Goal: Task Accomplishment & Management: Manage account settings

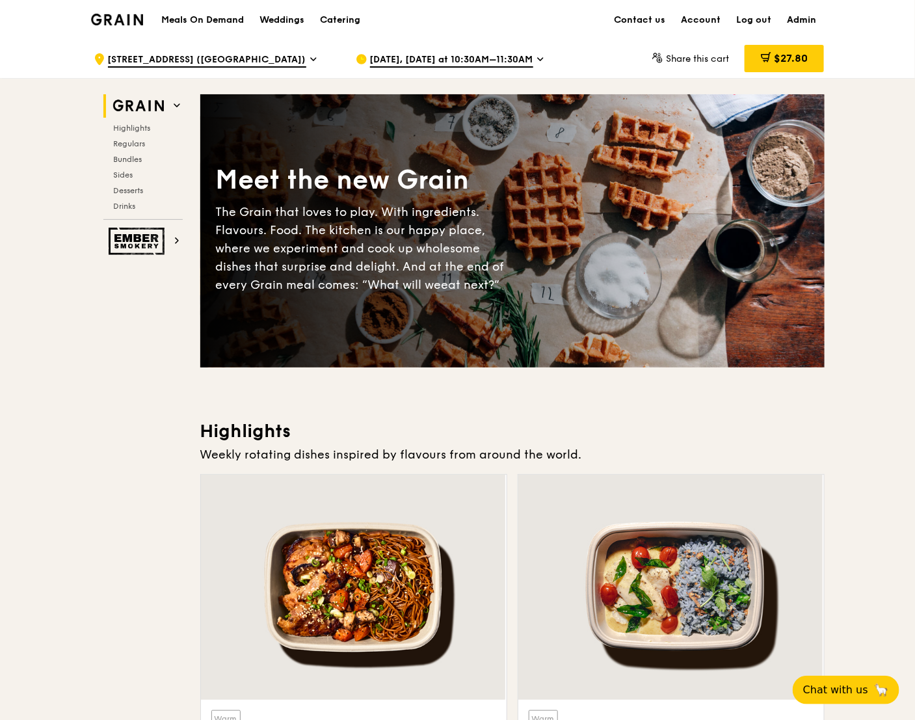
click at [806, 25] on link "Admin" at bounding box center [802, 20] width 45 height 39
select select "100"
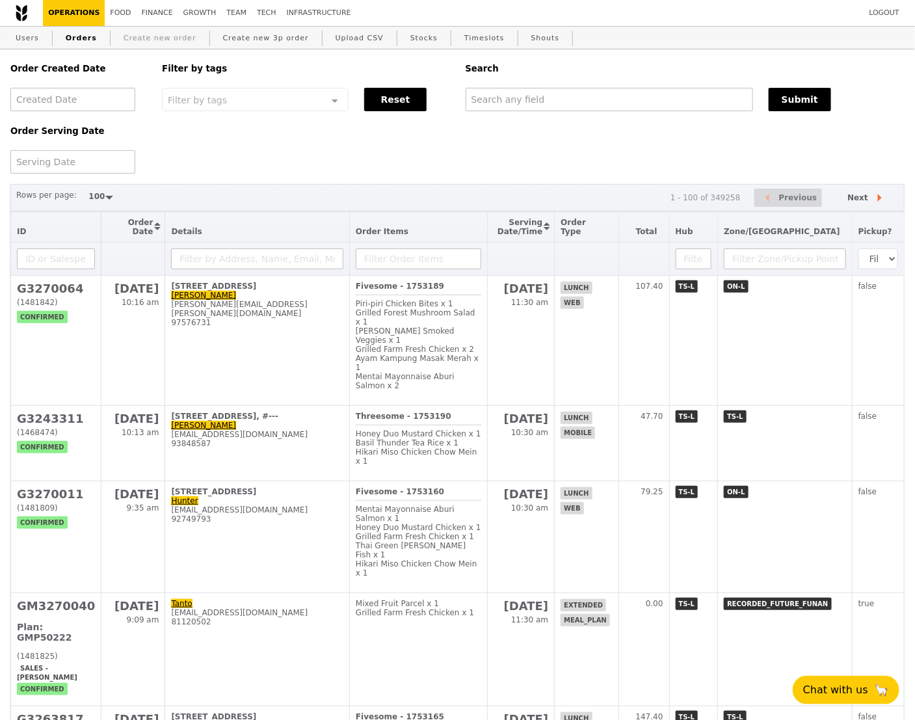
click at [153, 40] on link "Create new order" at bounding box center [159, 38] width 83 height 23
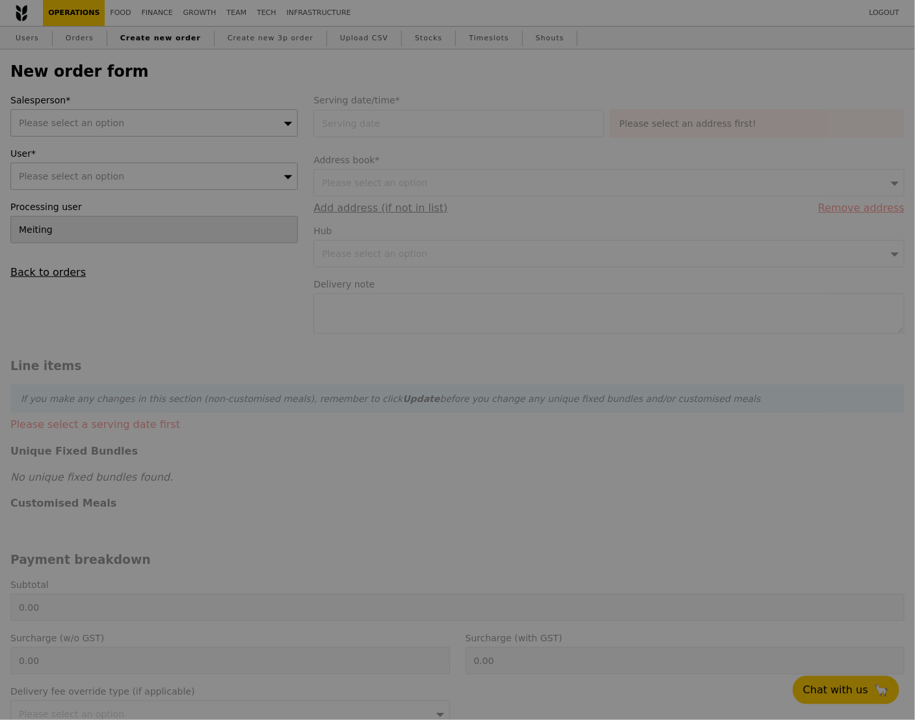
type input "Confirm"
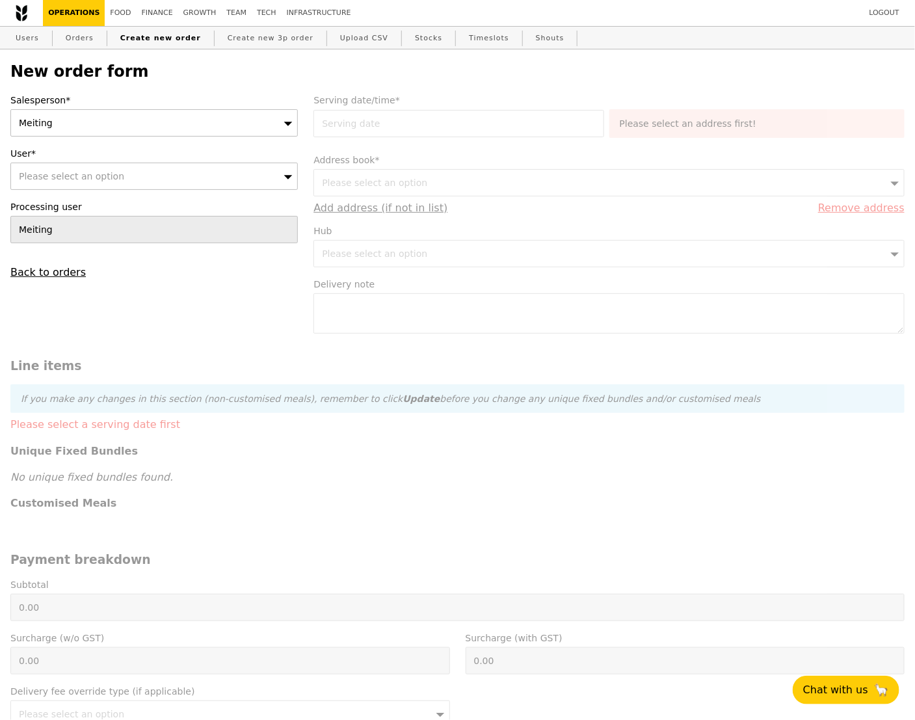
click at [46, 168] on div "Please select an option" at bounding box center [153, 176] width 287 height 27
type input "[PERSON_NAME][EMAIL_ADDRESS][DOMAIN_NAME]"
type input "Confirm"
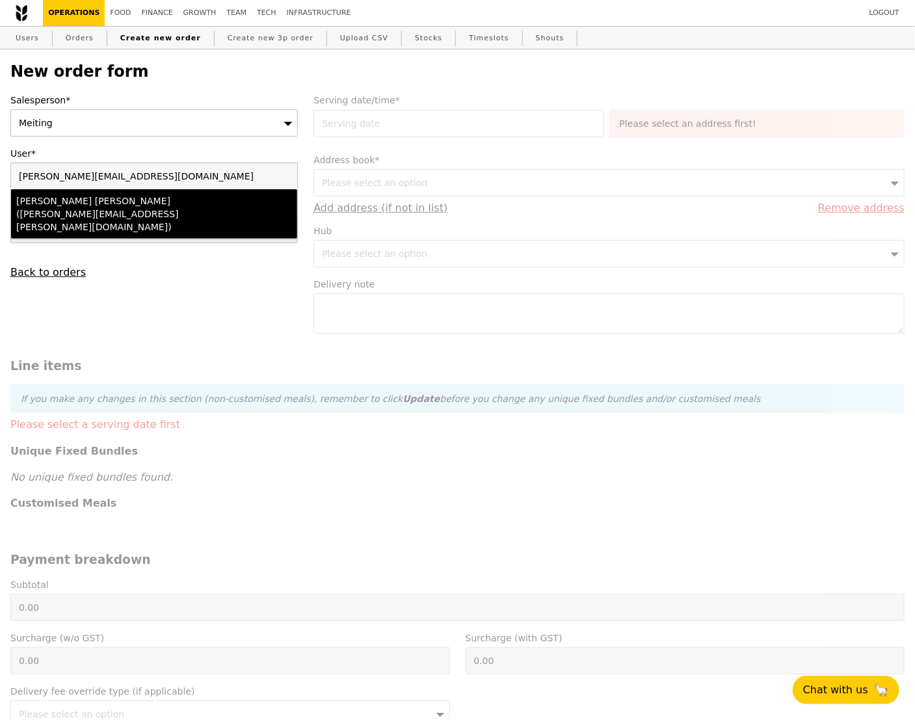
type input "[PERSON_NAME][EMAIL_ADDRESS][DOMAIN_NAME]"
click at [75, 205] on div "[PERSON_NAME] [PERSON_NAME] ([PERSON_NAME][EMAIL_ADDRESS][PERSON_NAME][DOMAIN_N…" at bounding box center [119, 213] width 207 height 39
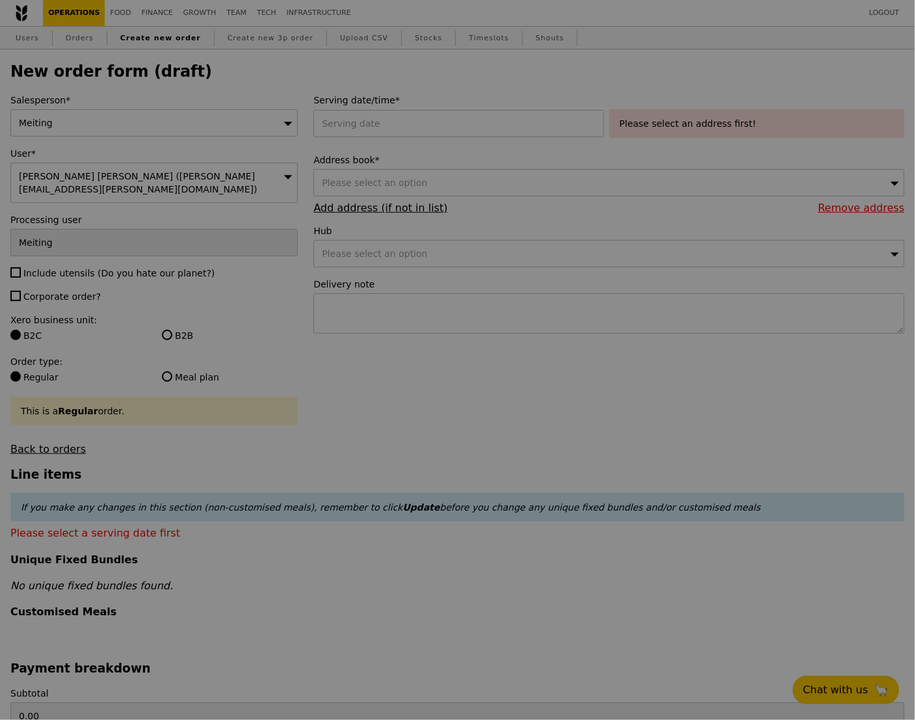
click at [36, 259] on div at bounding box center [457, 360] width 915 height 720
type input "Confirm"
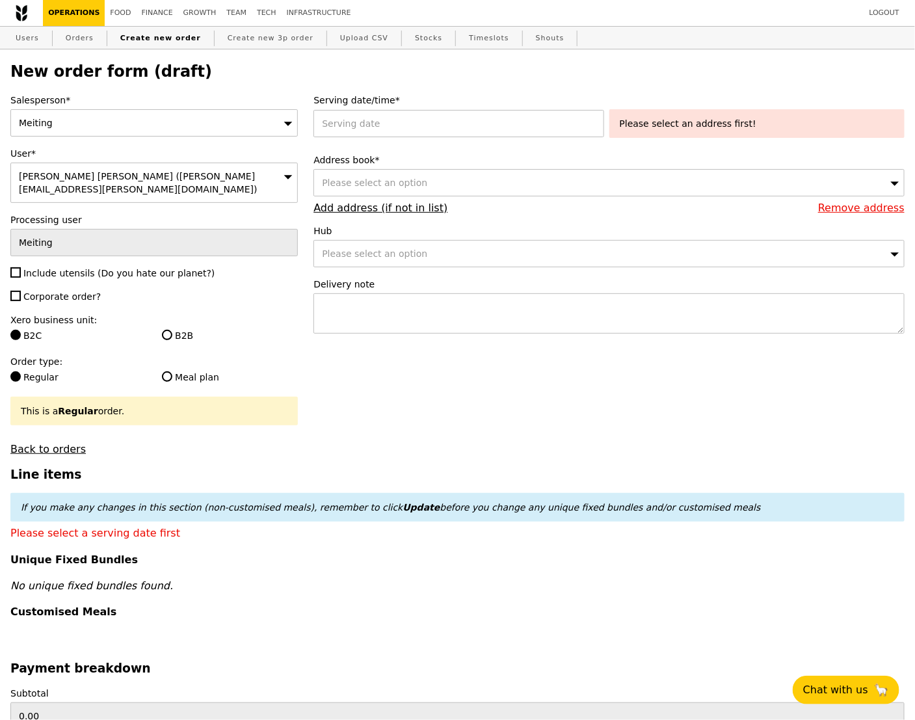
click at [36, 291] on span "Corporate order?" at bounding box center [61, 296] width 77 height 10
click at [21, 291] on input "Corporate order?" at bounding box center [15, 296] width 10 height 10
checkbox input "true"
click at [36, 268] on span "Include utensils (Do you hate our planet?)" at bounding box center [118, 273] width 191 height 10
click at [21, 267] on input "Include utensils (Do you hate our planet?)" at bounding box center [15, 272] width 10 height 10
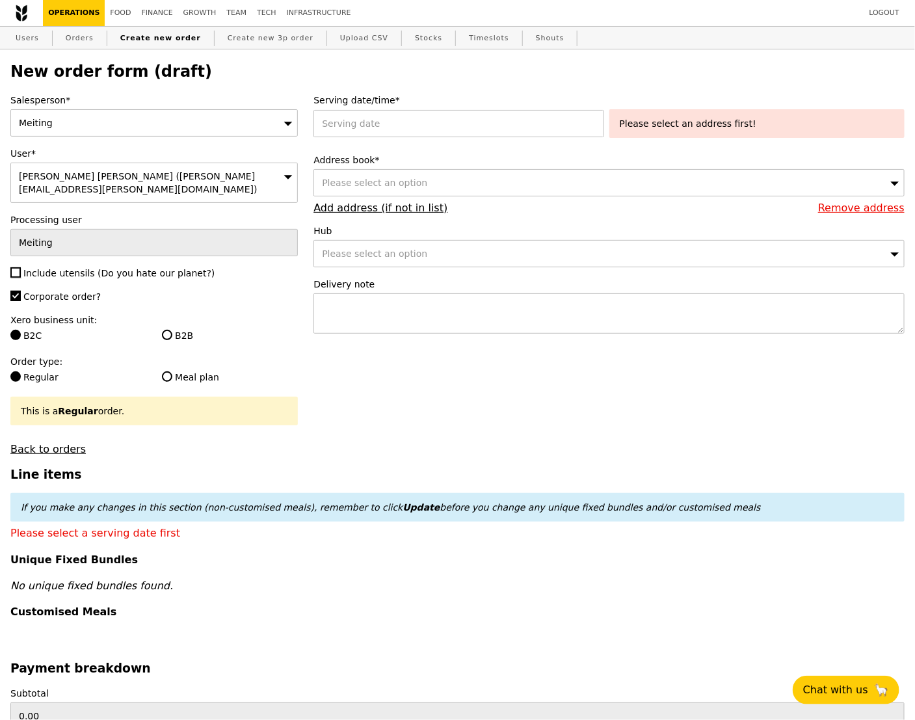
checkbox input "true"
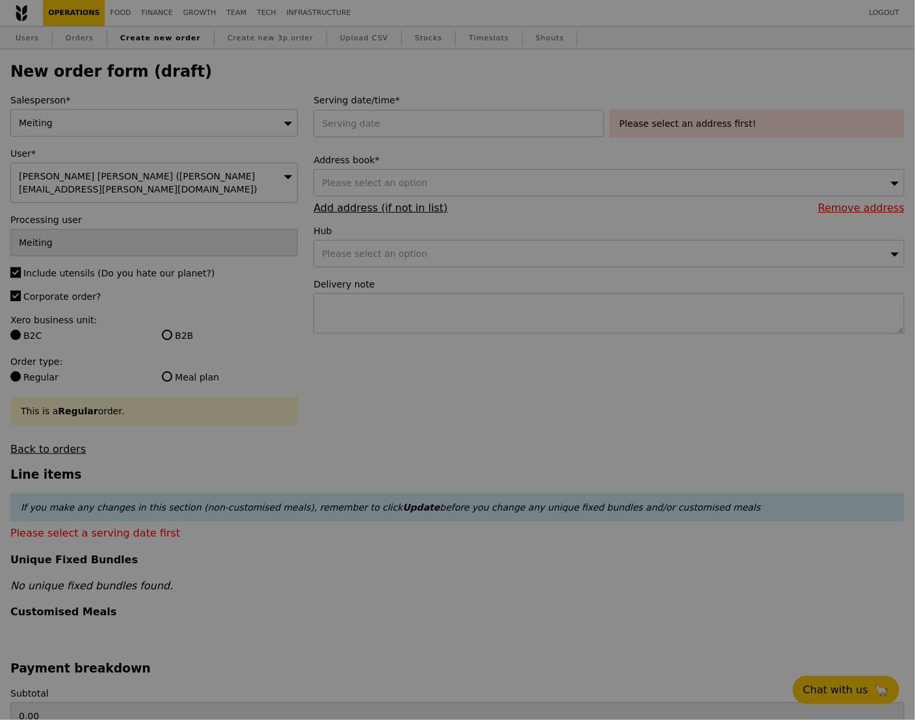
type input "Confirm"
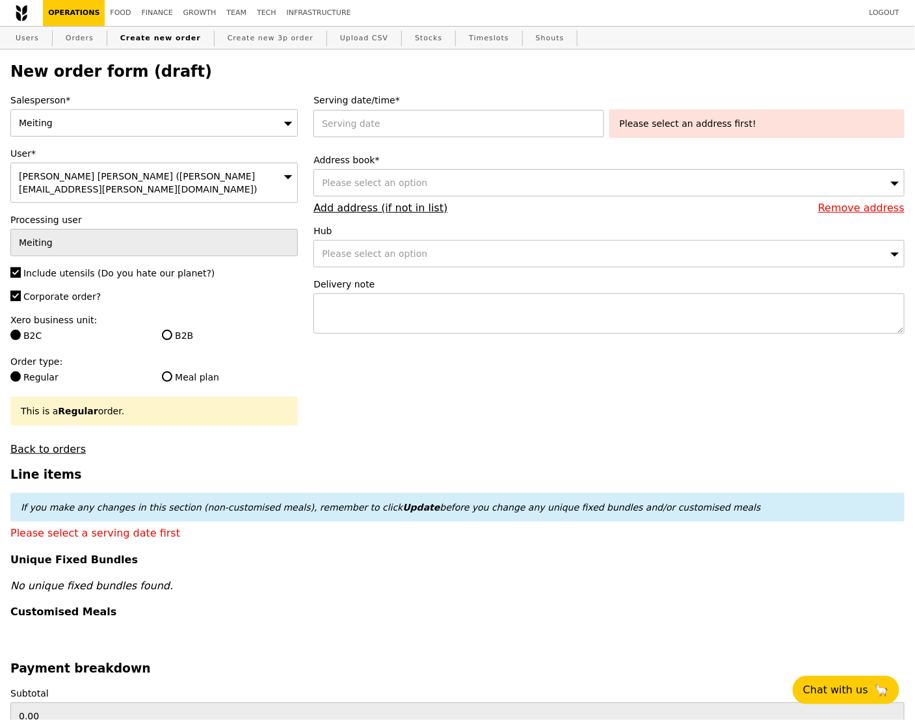
click at [185, 329] on label "B2B" at bounding box center [230, 335] width 136 height 13
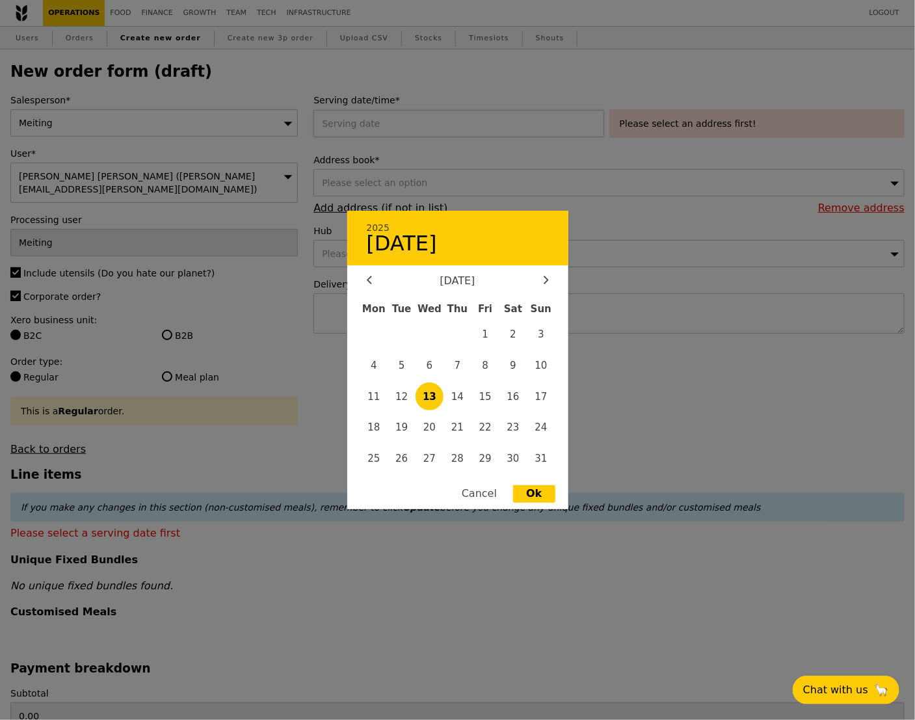
click at [373, 120] on div "2025 [DATE] [DATE] Mon Tue Wed Thu Fri Sat Sun 1 2 3 4 5 6 7 8 9 10 11 12 13 14…" at bounding box center [460, 123] width 295 height 27
click at [430, 401] on span "13" at bounding box center [430, 396] width 28 height 28
type input "[DATE]"
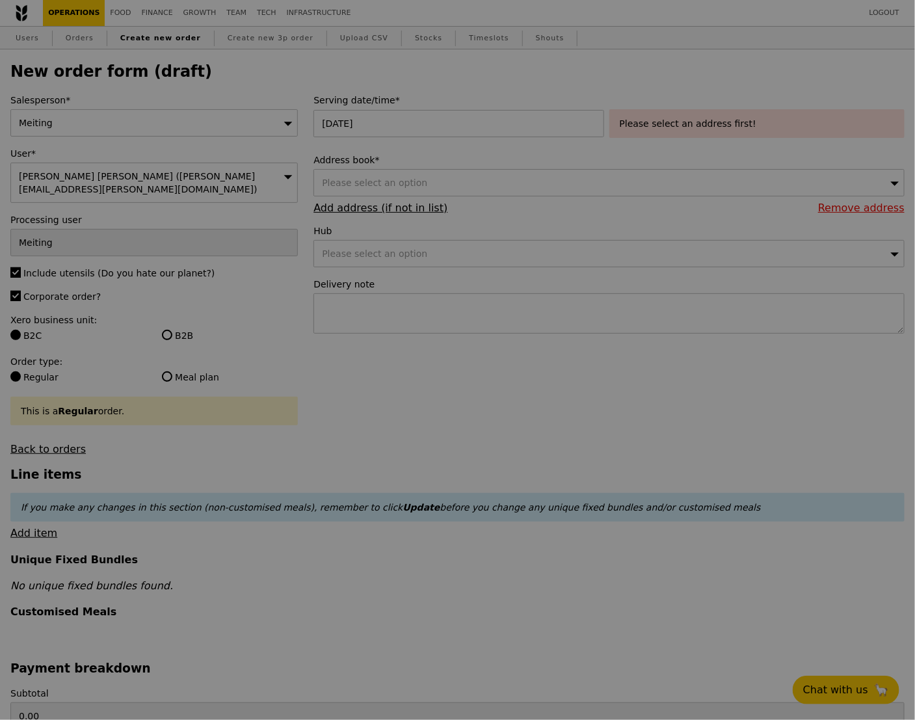
click at [399, 183] on div at bounding box center [457, 360] width 915 height 720
type input "Confirm"
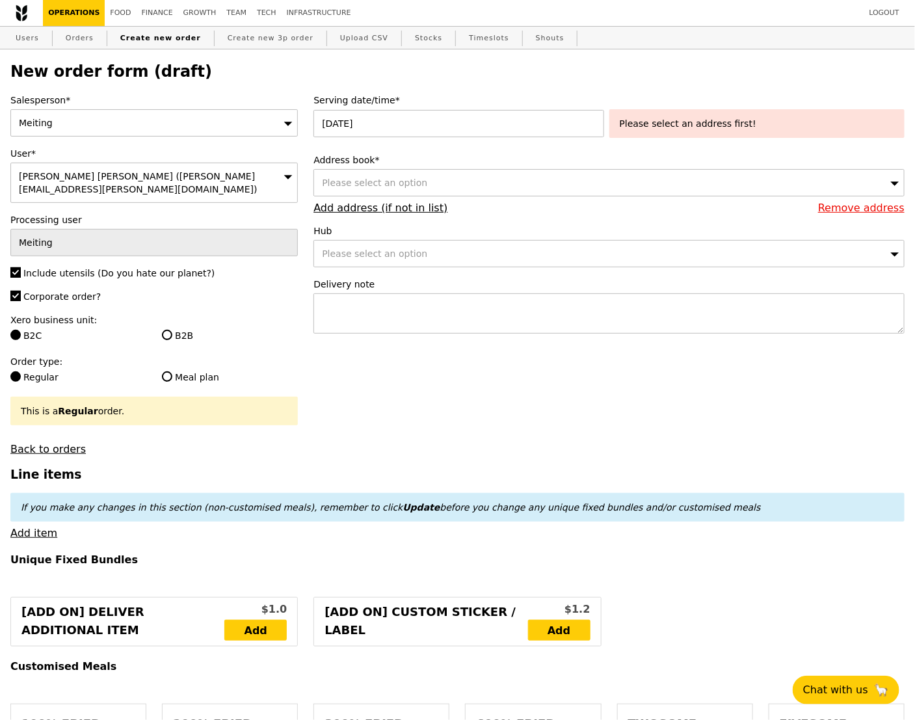
click at [676, 128] on div "Please select an address first!" at bounding box center [757, 123] width 274 height 13
click at [471, 188] on div "Please select an option" at bounding box center [608, 182] width 591 height 27
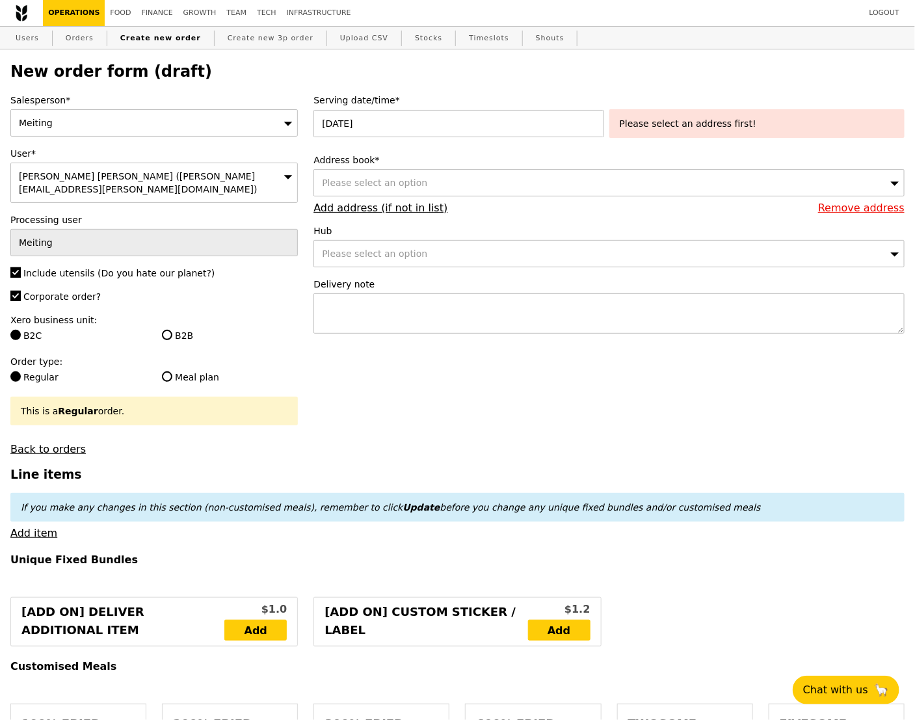
click at [360, 181] on span "Please select an option" at bounding box center [374, 183] width 105 height 10
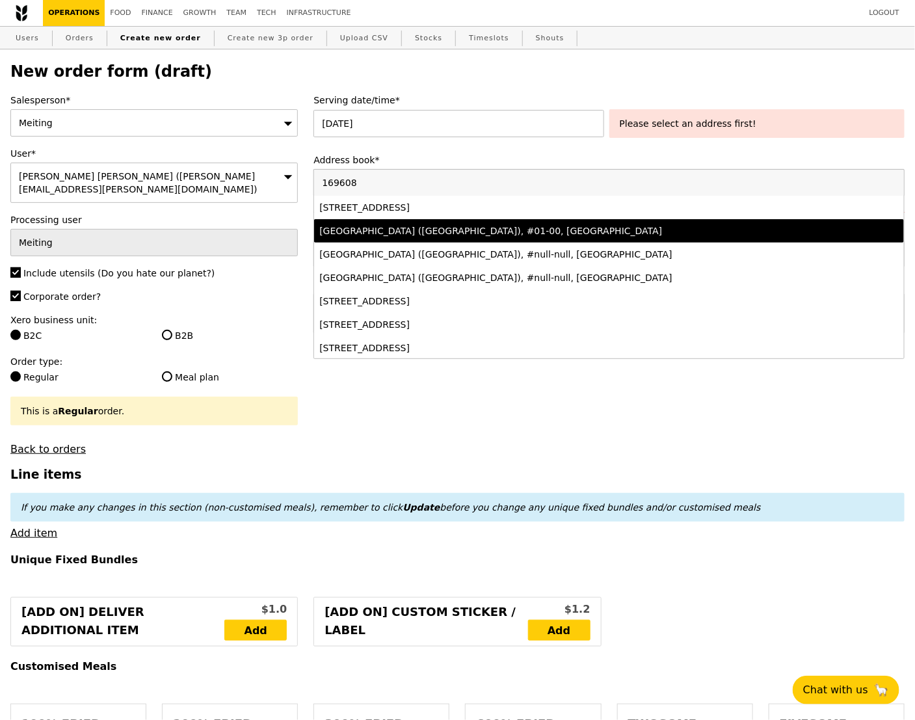
type input "169608"
click at [446, 233] on div "[GEOGRAPHIC_DATA] ([GEOGRAPHIC_DATA]), #01-00, [GEOGRAPHIC_DATA]" at bounding box center [536, 230] width 434 height 13
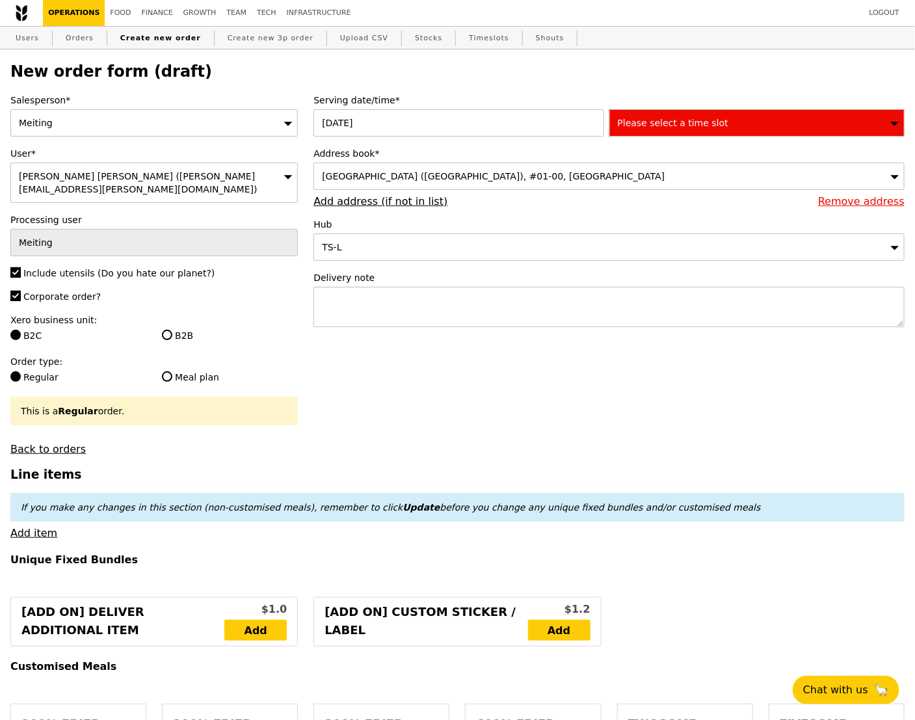
click at [679, 125] on span "Please select a time slot" at bounding box center [673, 123] width 111 height 10
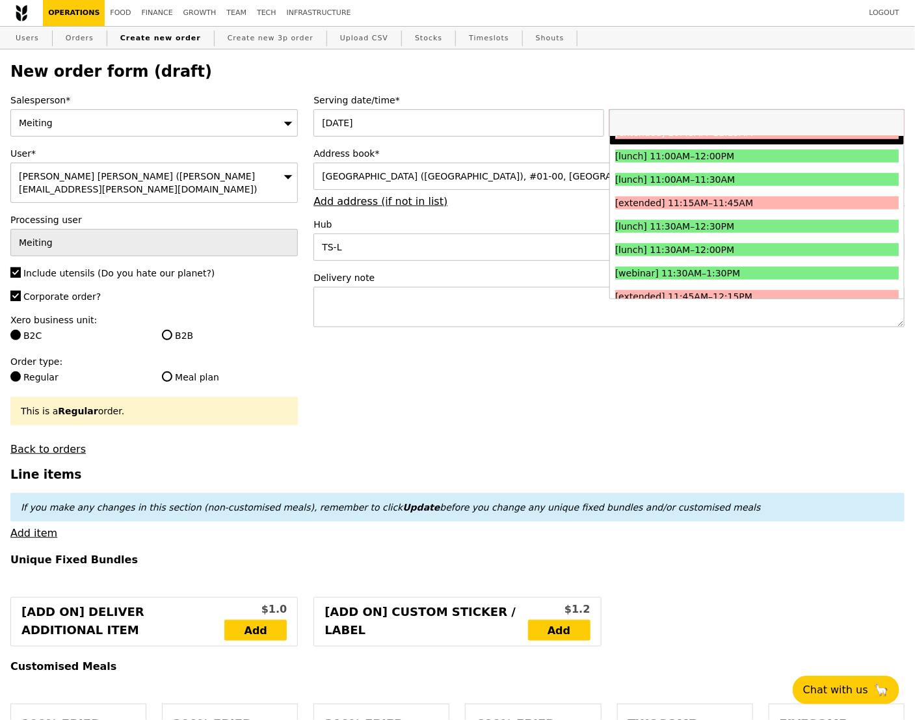
scroll to position [413, 0]
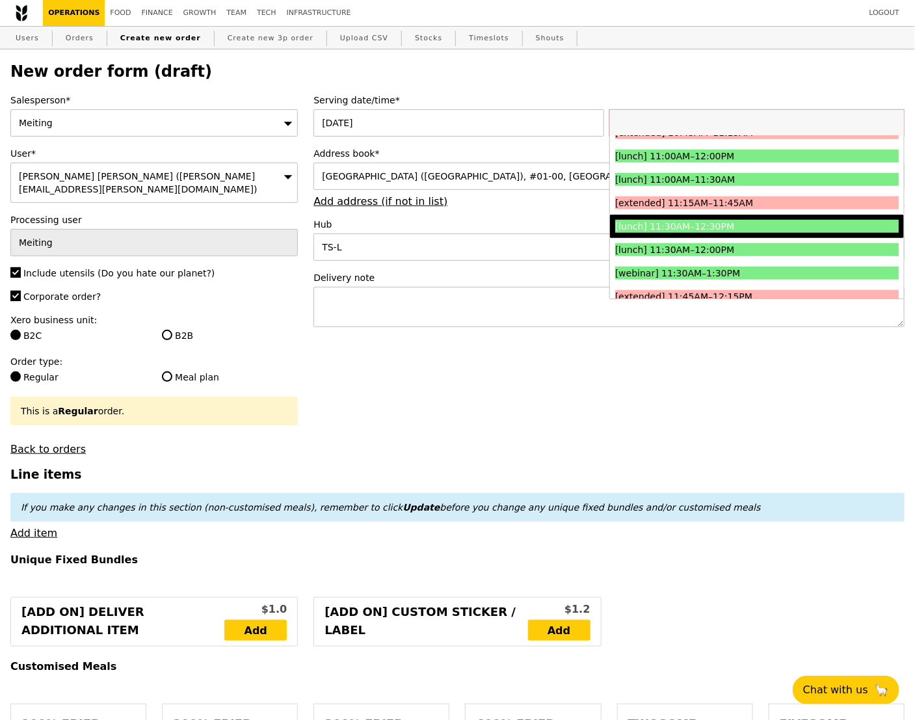
click at [702, 223] on div "[lunch] 11:30AM–12:30PM" at bounding box center [721, 226] width 213 height 13
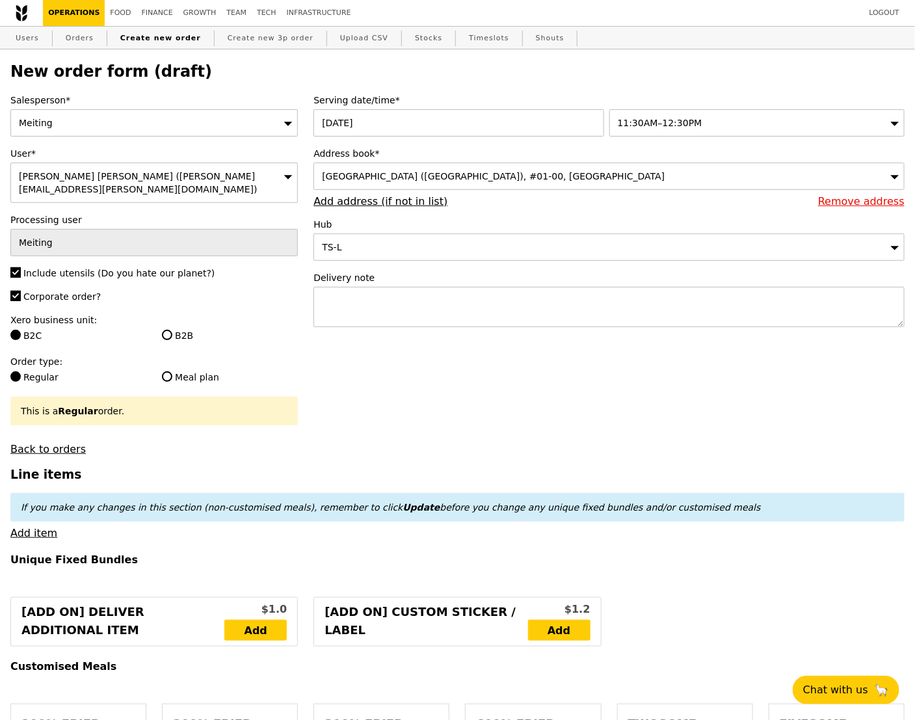
click at [506, 300] on textarea at bounding box center [608, 307] width 591 height 40
type input "Confirm"
type textarea "Please call upon arrival!"
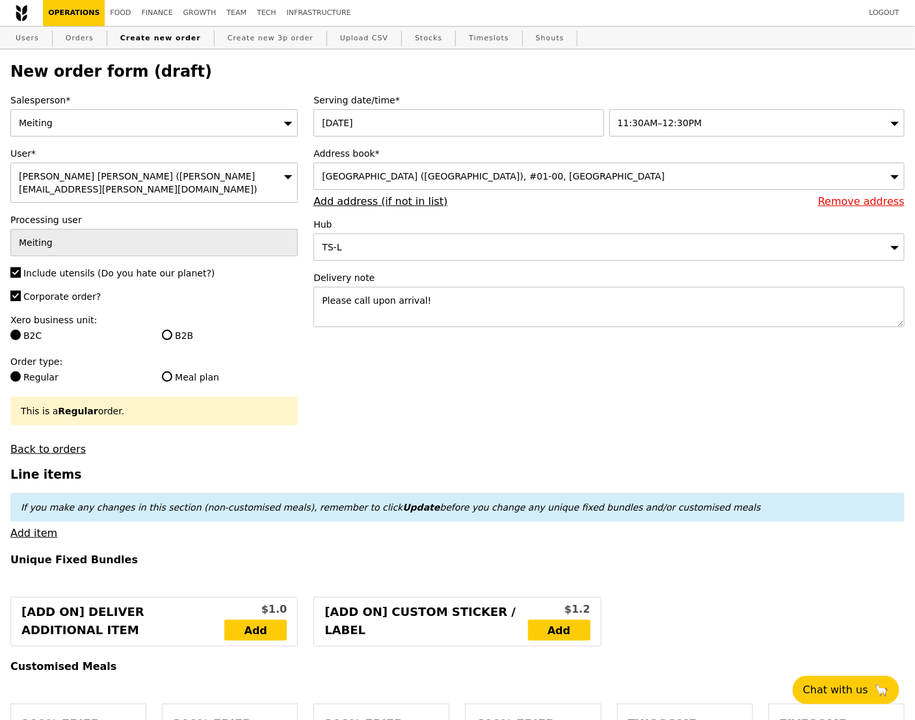
type input "Confirm"
click at [38, 527] on link "Add item" at bounding box center [33, 533] width 47 height 12
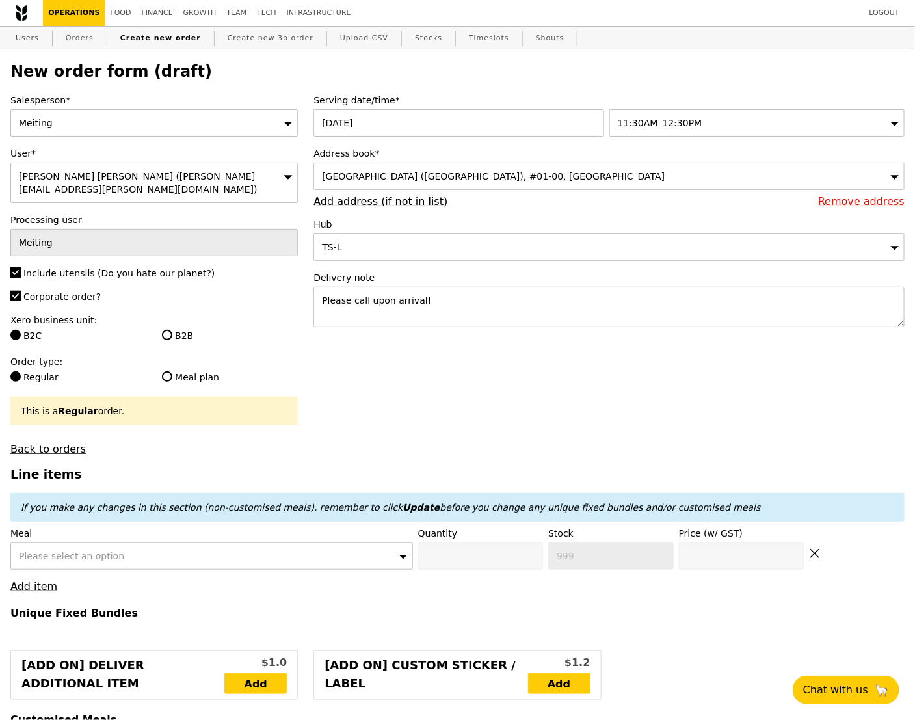
click at [68, 551] on span "Please select an option" at bounding box center [71, 556] width 105 height 10
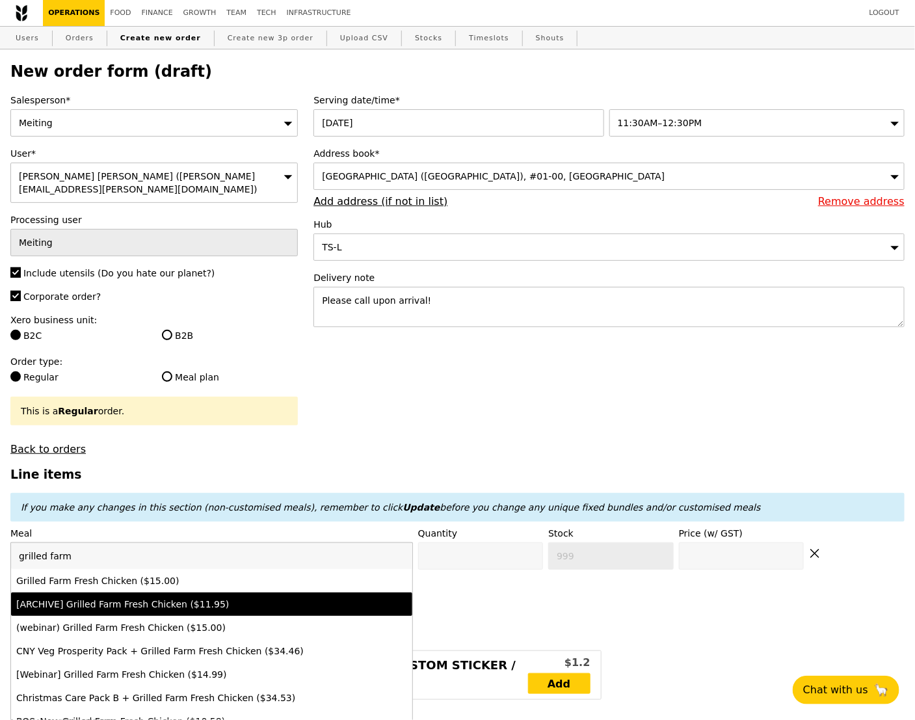
type input "grilled farm"
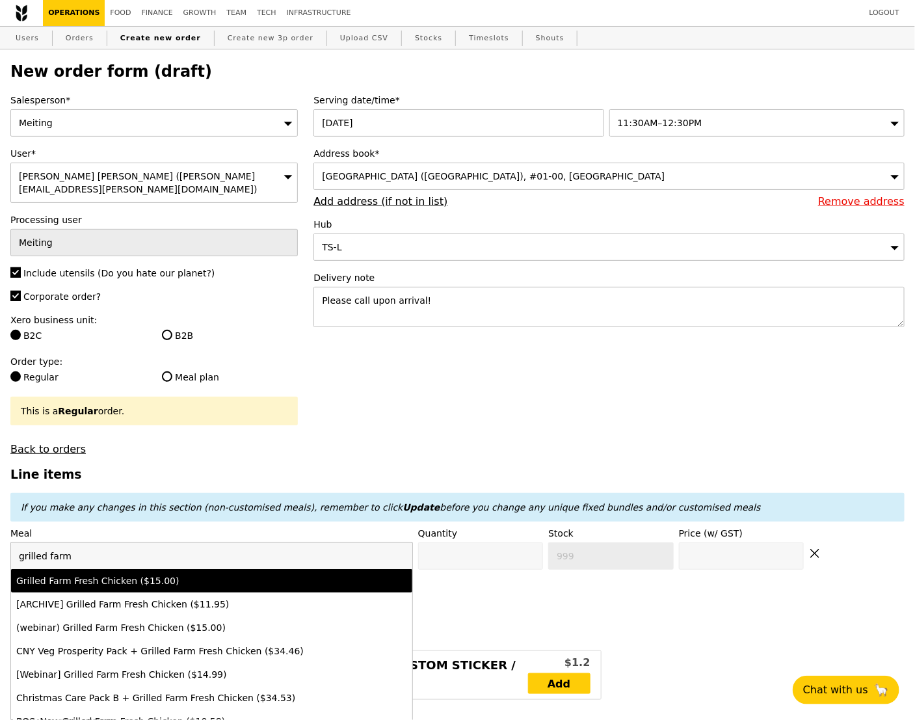
click at [131, 574] on div "Grilled Farm Fresh Chicken ($15.00)" at bounding box center [162, 580] width 293 height 13
type input "Confirm anyway"
type input "0"
type input "-1"
type input "15.0"
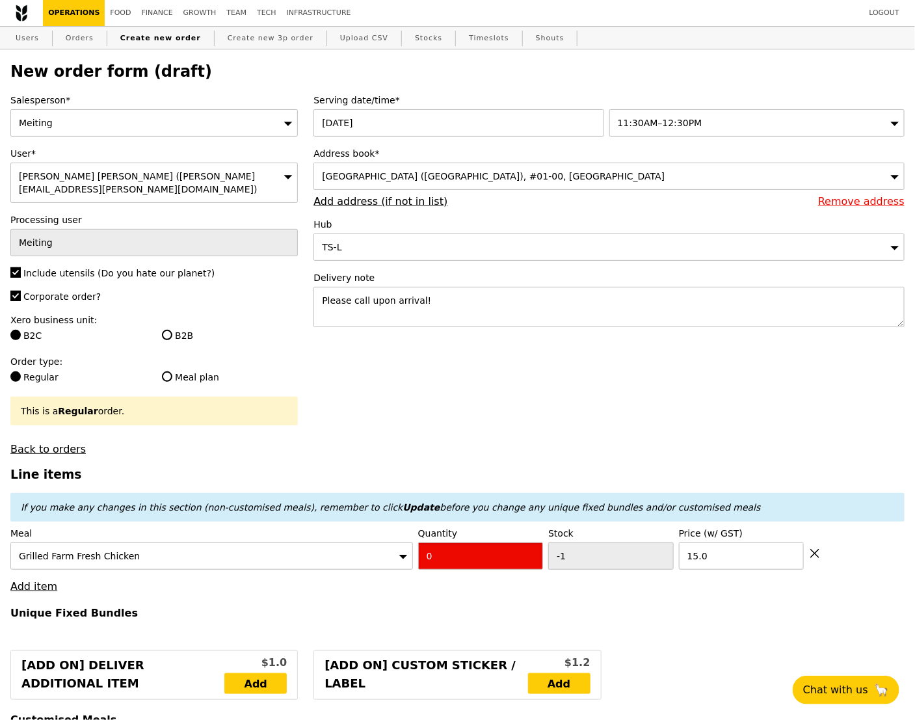
drag, startPoint x: 442, startPoint y: 551, endPoint x: 349, endPoint y: 540, distance: 93.6
click at [349, 540] on div "Meal Grilled Farm Fresh Chicken Quantity 0 Stock -1 Price (w/ GST) 15.0" at bounding box center [457, 548] width 894 height 43
type input "1"
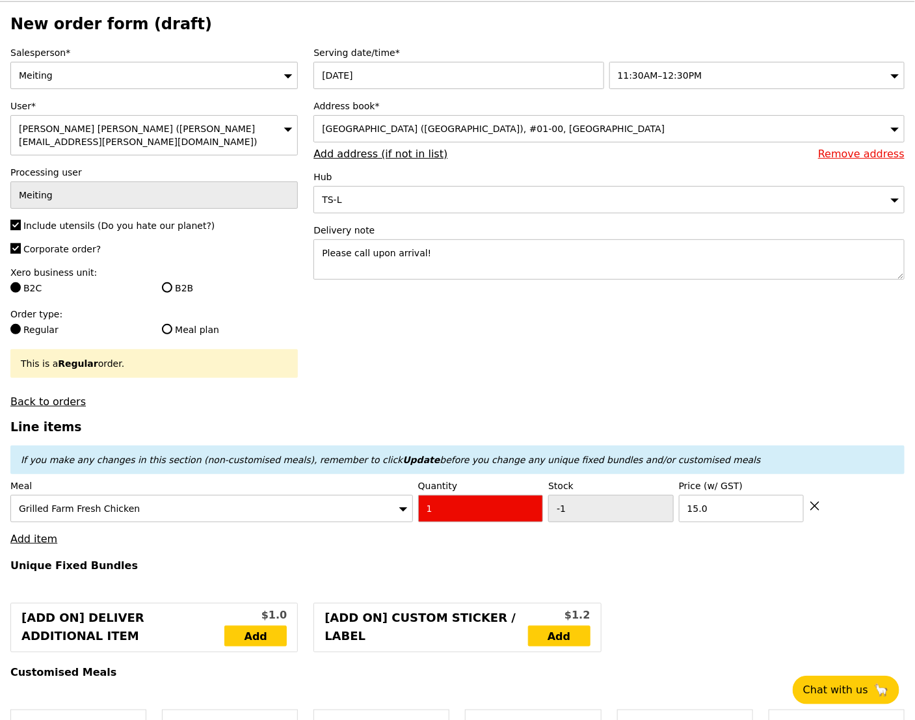
scroll to position [69, 0]
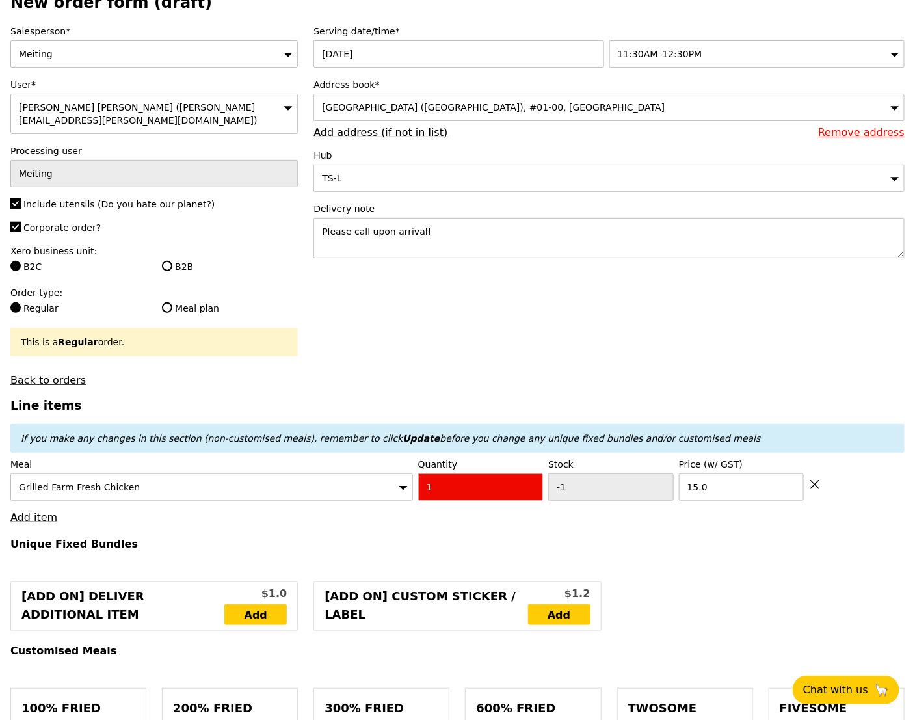
type input "Loading..."
type input "15.00"
type input "1.79"
type input "1.95"
type input "9.95"
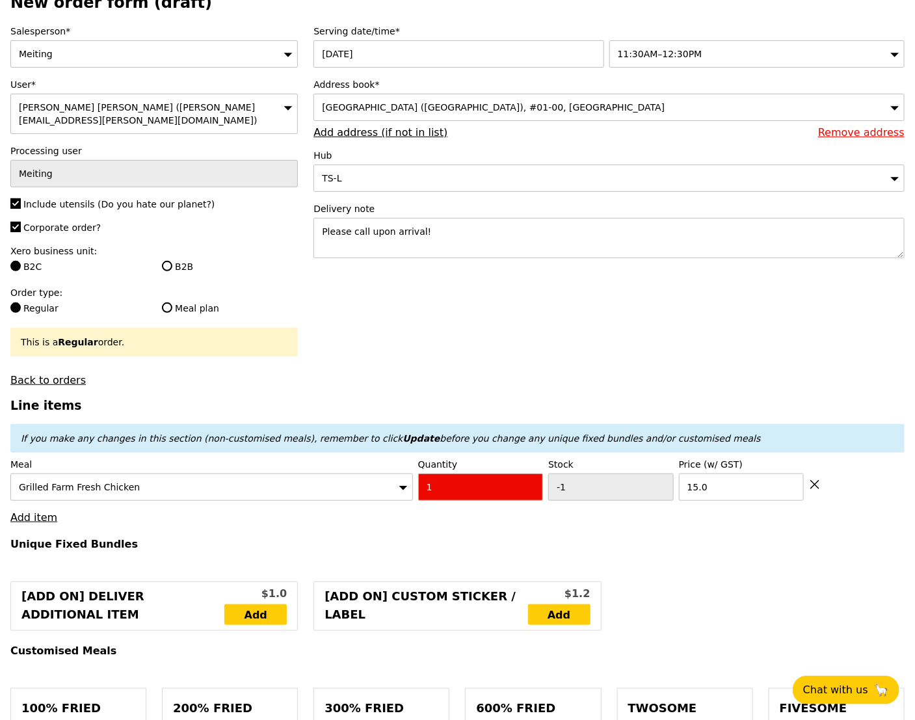
type input "10.85"
type input "27.80"
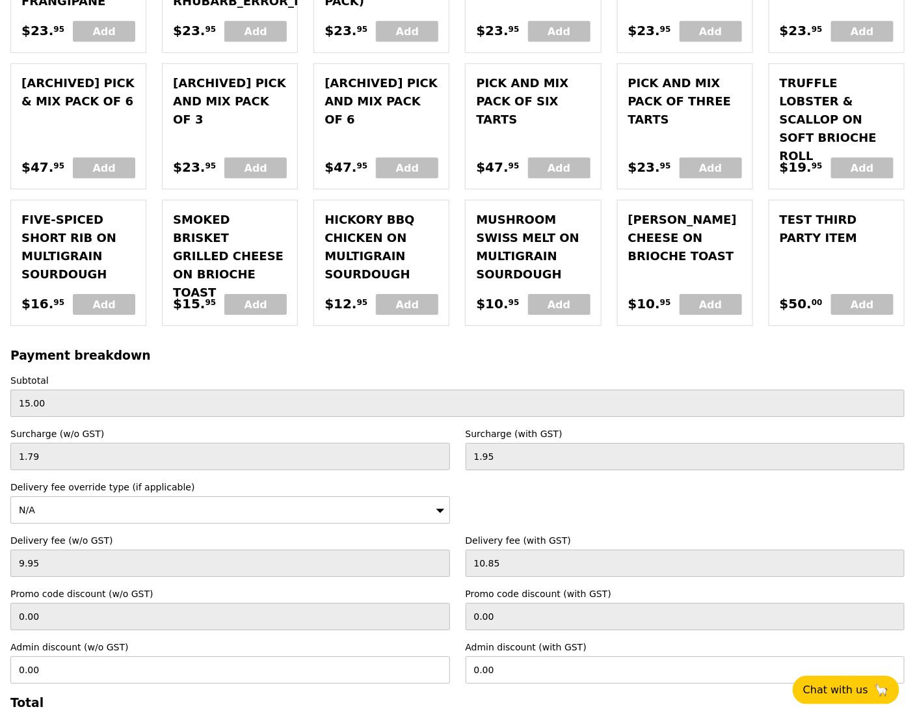
scroll to position [3361, 0]
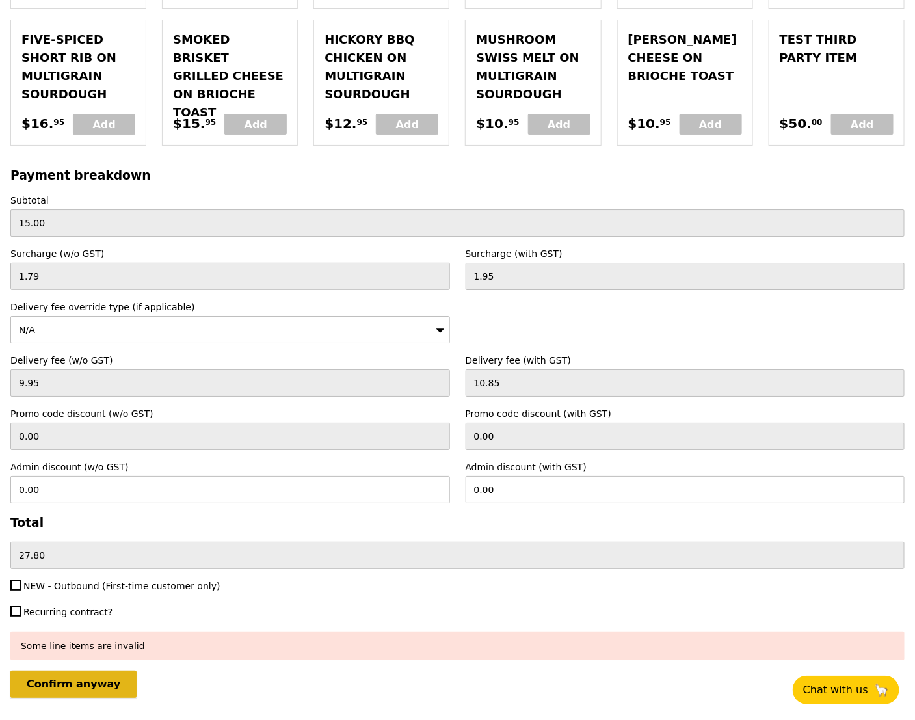
click at [101, 670] on input "Confirm anyway" at bounding box center [73, 683] width 126 height 27
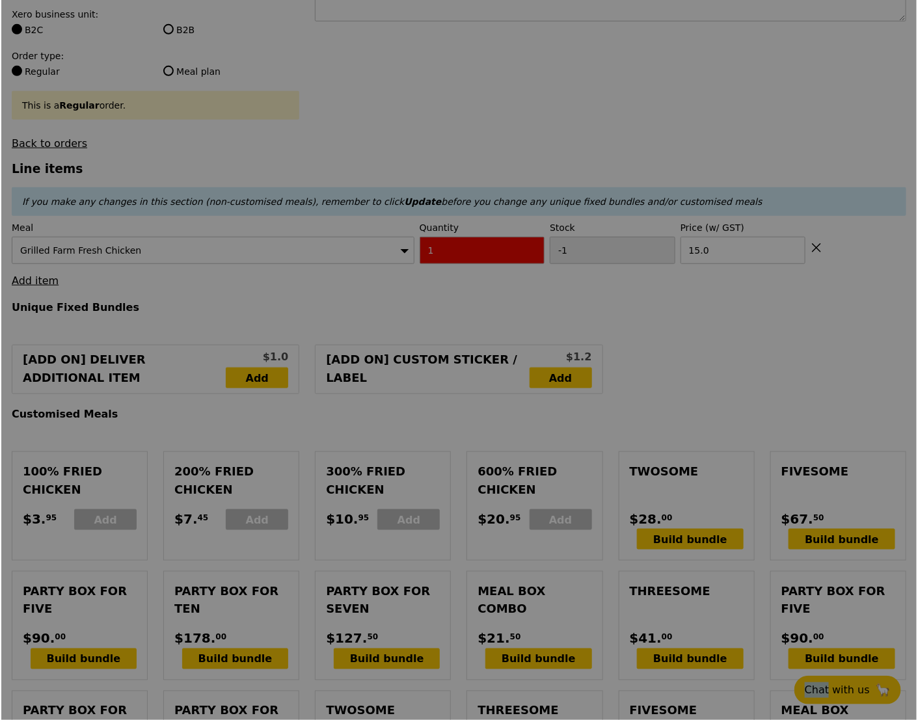
scroll to position [0, 0]
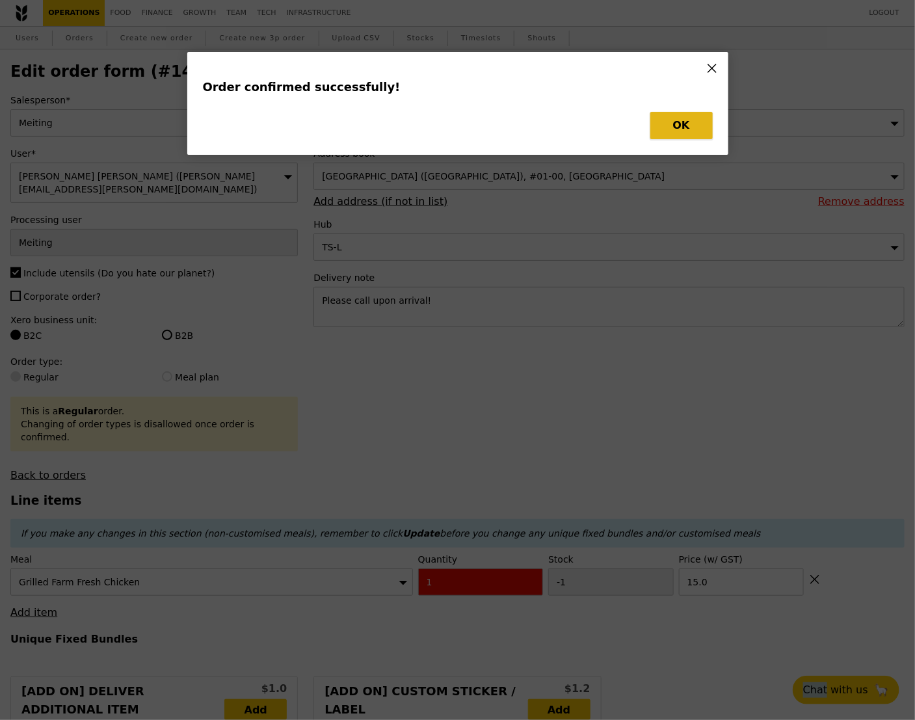
click at [670, 124] on button "OK" at bounding box center [681, 125] width 62 height 27
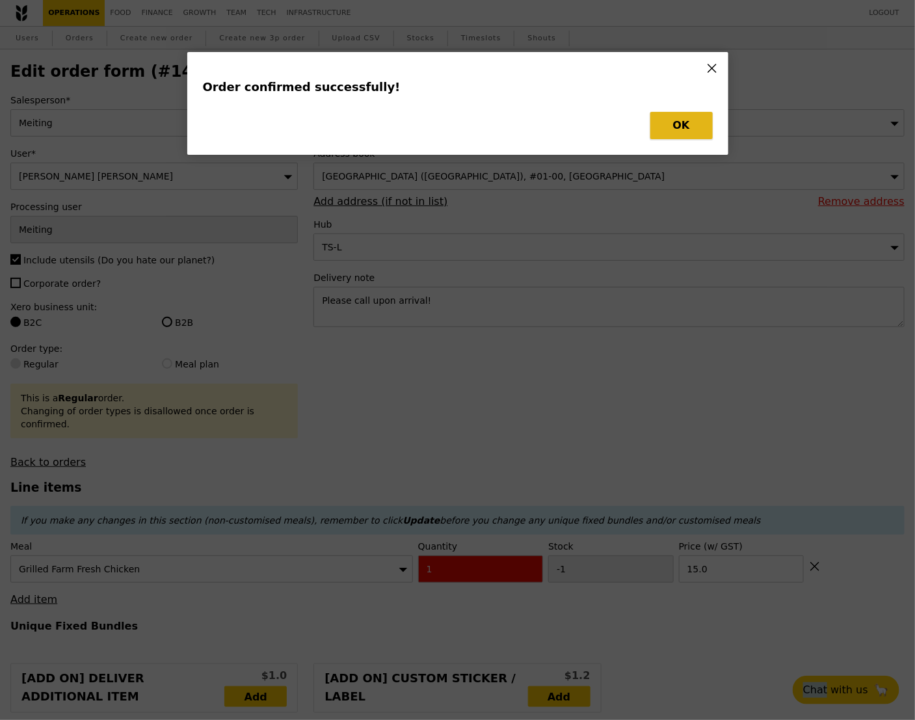
type input "Loading..."
checkbox input "false"
type input "15.00"
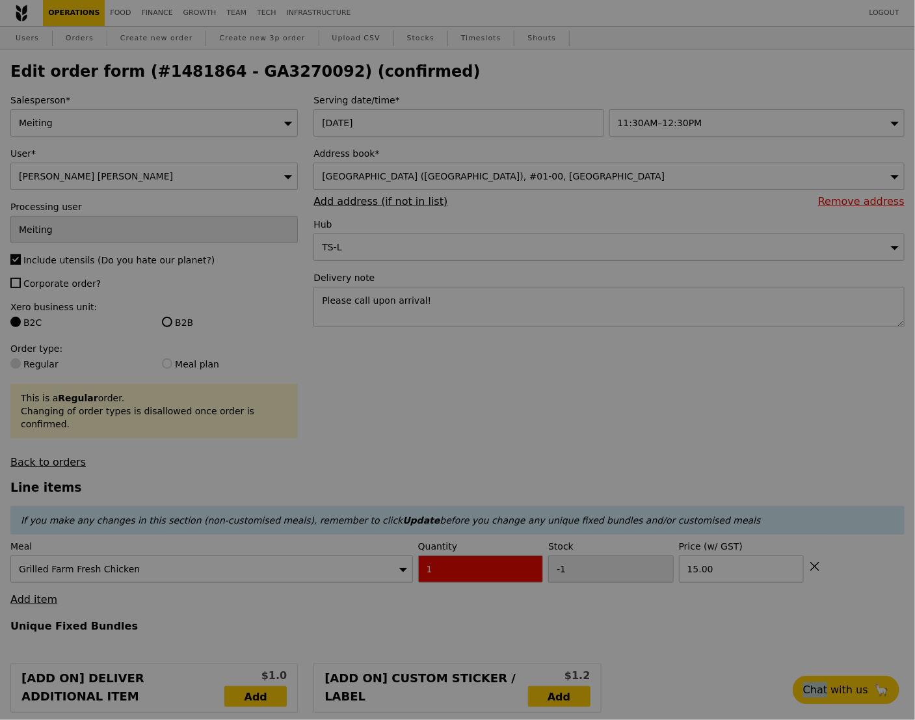
type input "-2"
type input "Update"
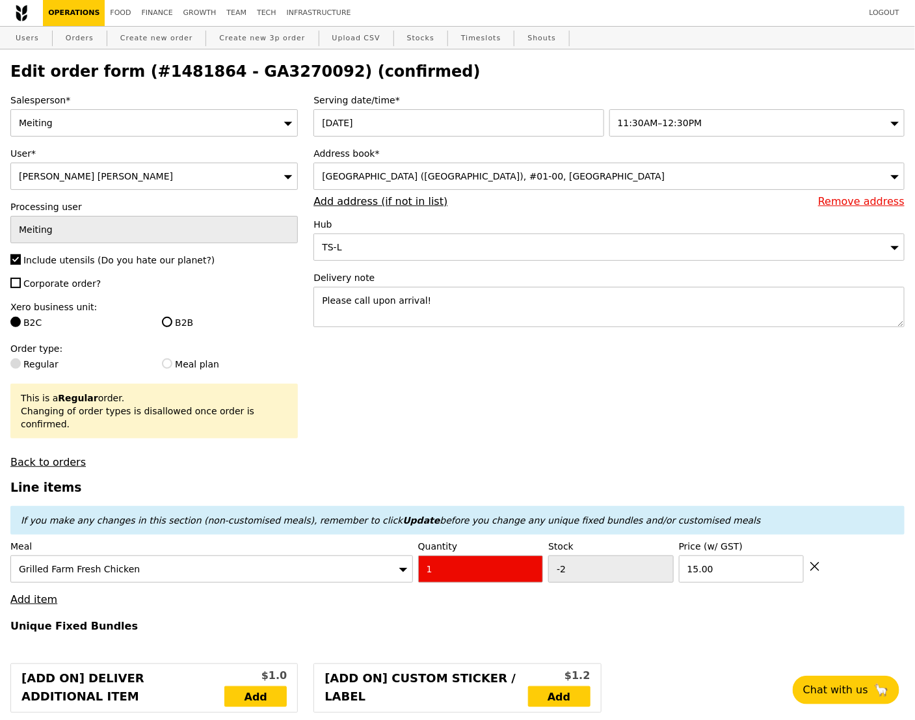
click at [253, 72] on h2 "Edit order form (#1481864 - GA3270092) (confirmed)" at bounding box center [457, 71] width 894 height 18
copy h2 "GA3270092"
click at [77, 40] on link "Orders" at bounding box center [79, 38] width 38 height 23
select select "100"
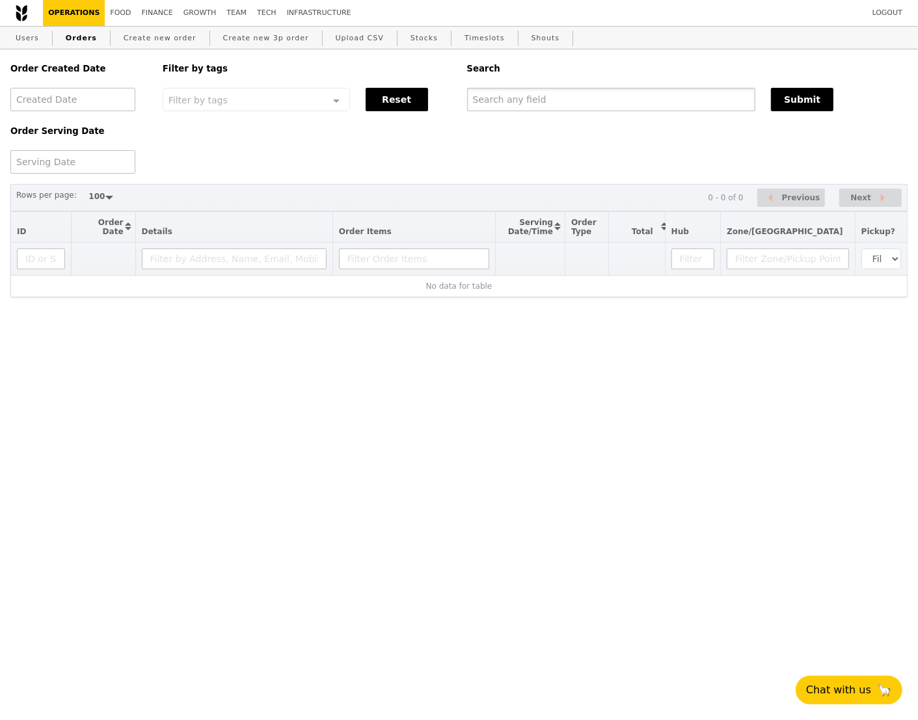
click at [539, 90] on input "text" at bounding box center [611, 99] width 289 height 23
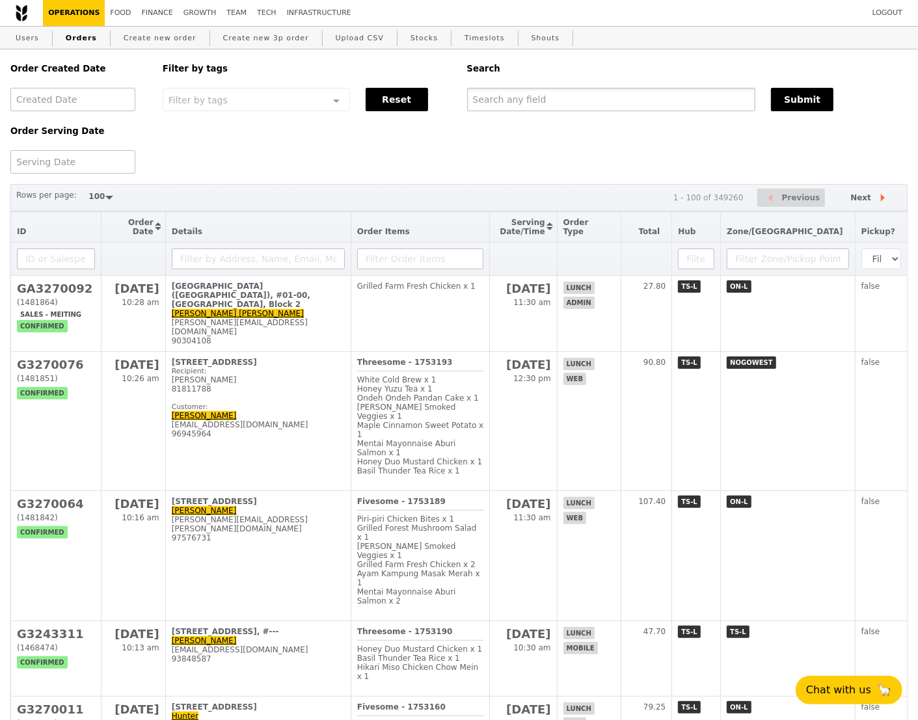
paste input "GA3270092"
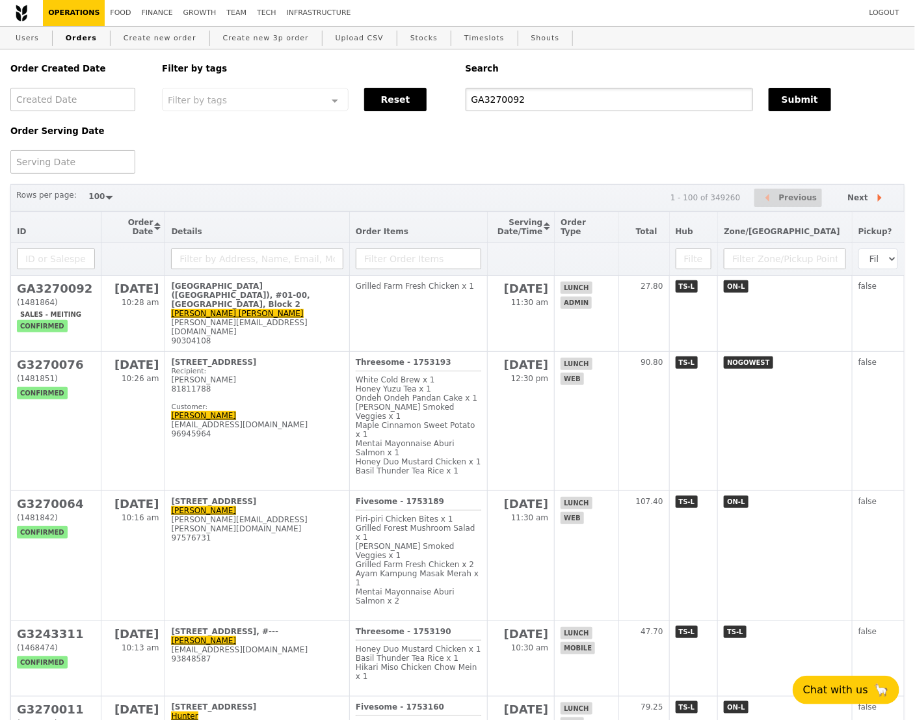
type input "GA3270092"
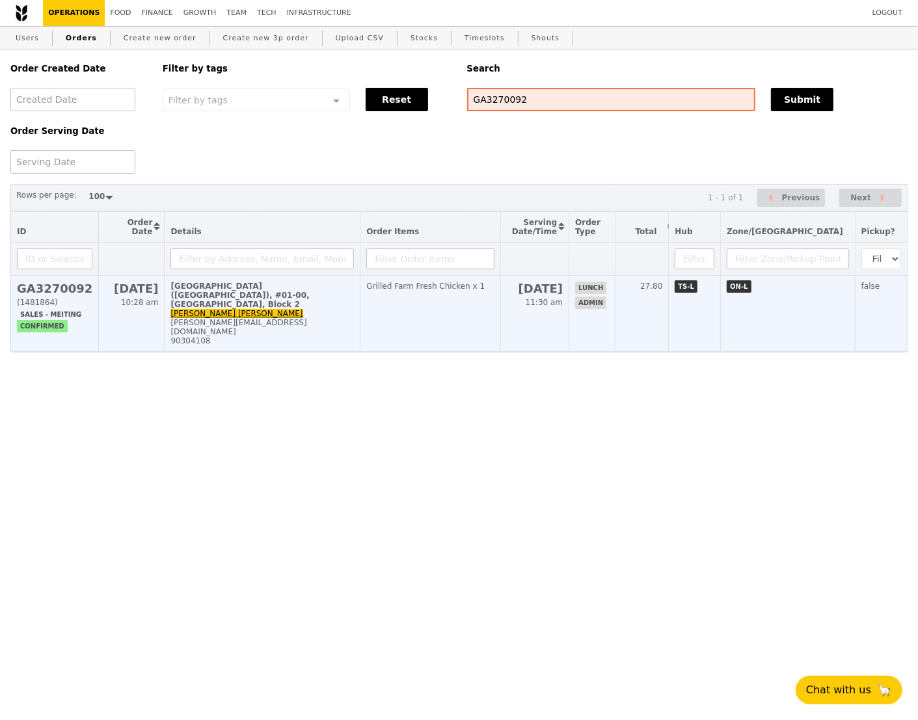
click at [501, 309] on td "Grilled Farm Fresh Chicken x 1" at bounding box center [430, 314] width 140 height 76
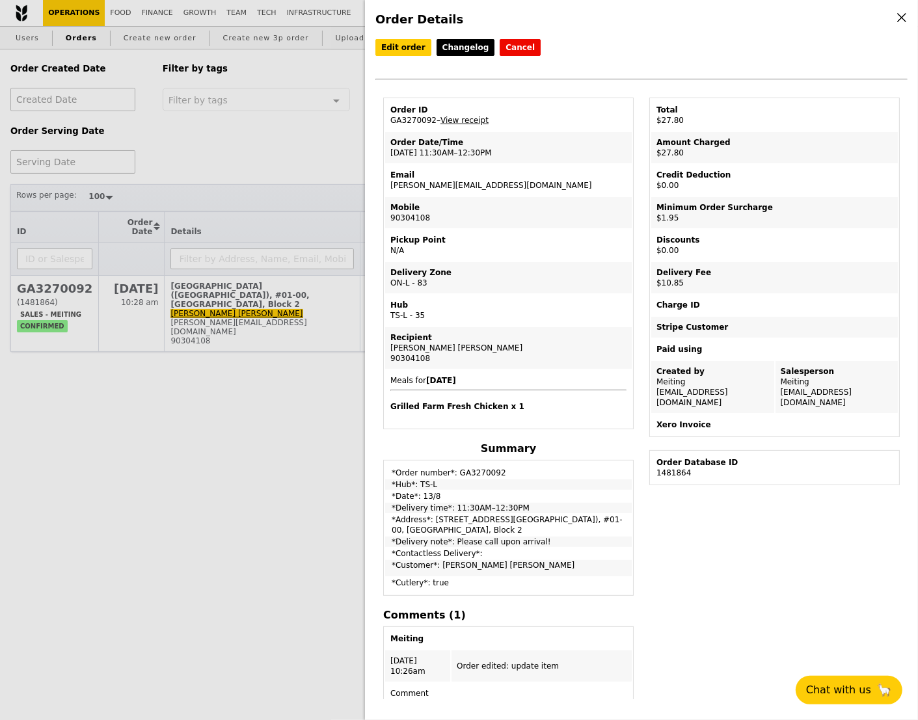
click at [414, 123] on td "Order ID GA3270092 – View receipt" at bounding box center [508, 114] width 246 height 31
copy td "GA3270092"
click at [496, 148] on td "Order Date/Time [DATE] 11:30AM–12:30PM" at bounding box center [508, 147] width 246 height 31
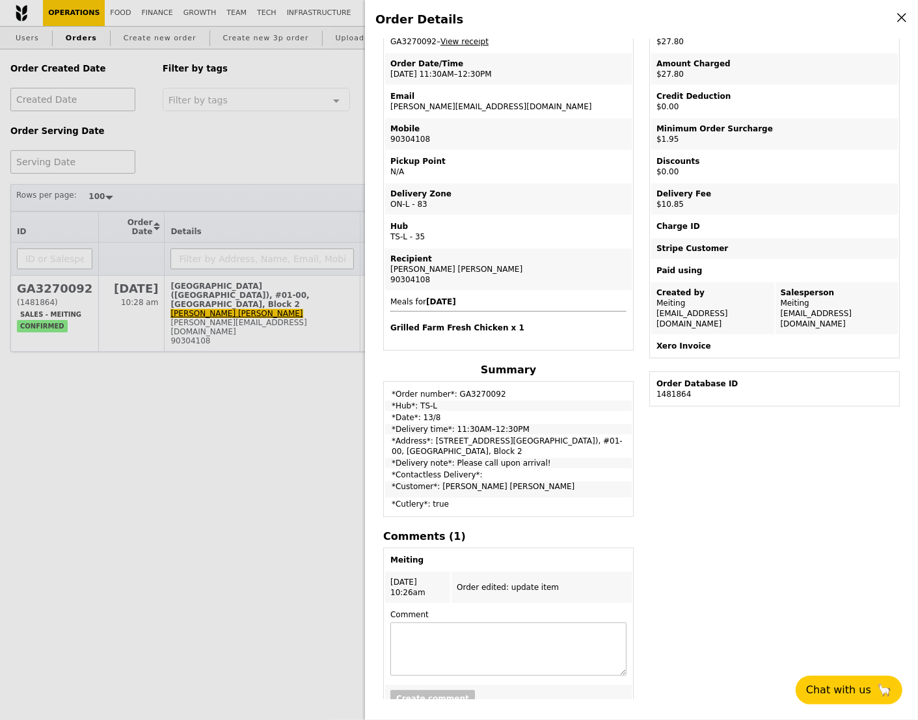
scroll to position [96, 0]
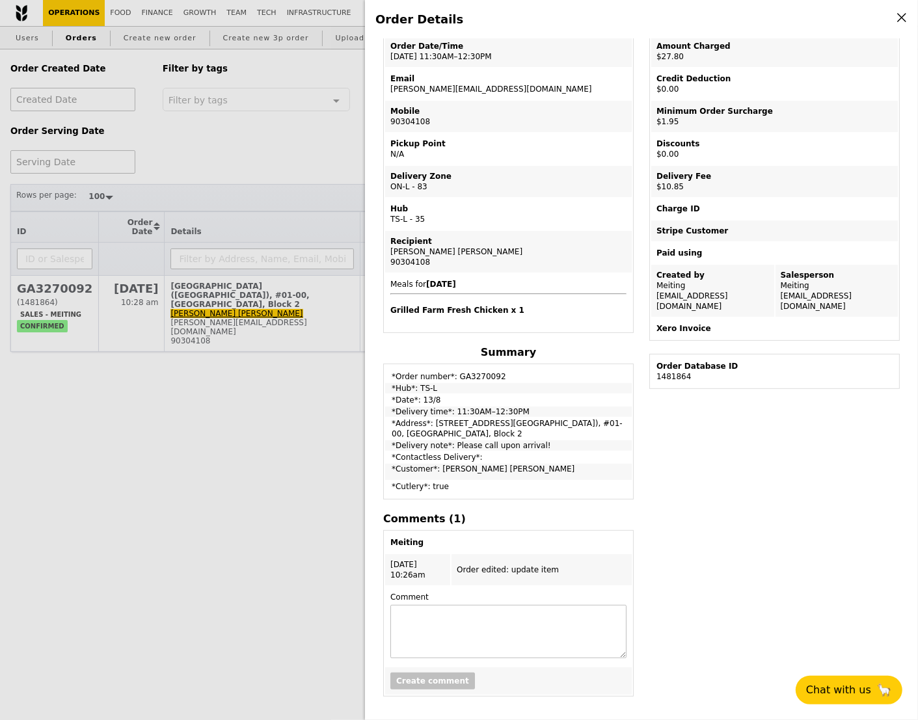
drag, startPoint x: 390, startPoint y: 365, endPoint x: 540, endPoint y: 460, distance: 177.9
click at [540, 460] on tbody "*Order number*: GA3270092 *Hub*: TS-L *Date*: 13/8 *Delivery time*: 11:30AM–12:…" at bounding box center [508, 431] width 246 height 132
copy tbody "*Order number*: GA3270092 *Hub*: TS-L *Date*: 13/8 *Delivery time*: 11:30AM–12:…"
click at [490, 406] on td "*Delivery time*: 11:30AM–12:30PM" at bounding box center [508, 411] width 246 height 10
drag, startPoint x: 390, startPoint y: 404, endPoint x: 581, endPoint y: 460, distance: 199.8
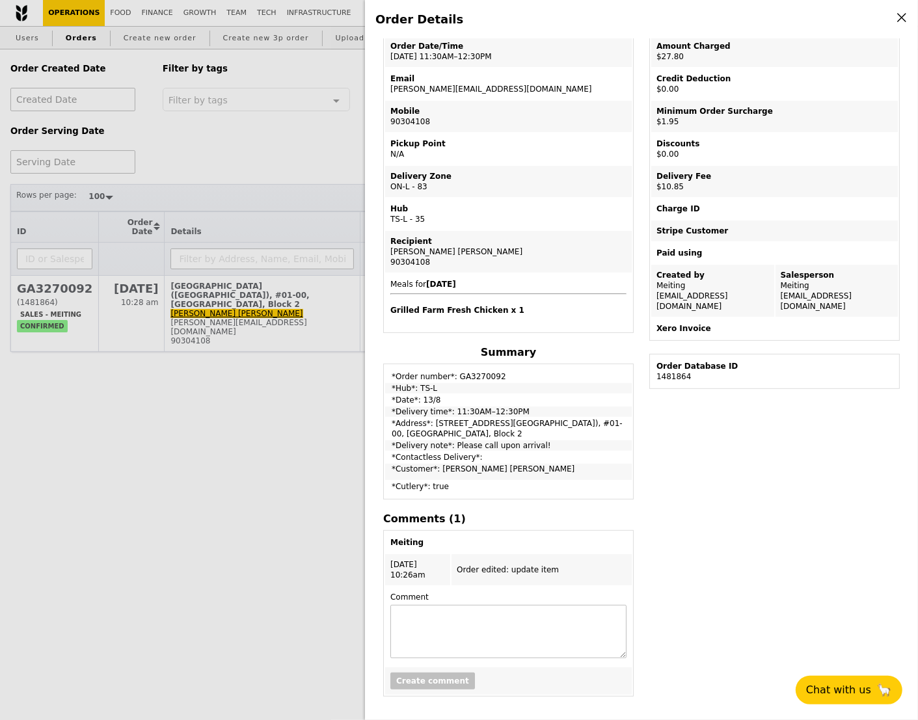
click at [581, 460] on tbody "*Order number*: GA3270092 *Hub*: TS-L *Date*: 13/8 *Delivery time*: 11:30AM–12:…" at bounding box center [508, 431] width 246 height 132
copy tbody "*Delivery time*: 11:30AM–12:30PM *Address*: [GEOGRAPHIC_DATA] ([GEOGRAPHIC_DATA…"
drag, startPoint x: 388, startPoint y: 304, endPoint x: 536, endPoint y: 304, distance: 148.3
click at [536, 304] on td "Meals for [DATE] Grilled Farm Fresh Chicken x 1" at bounding box center [508, 302] width 246 height 57
copy h4 "Grilled Farm Fresh Chicken x 1"
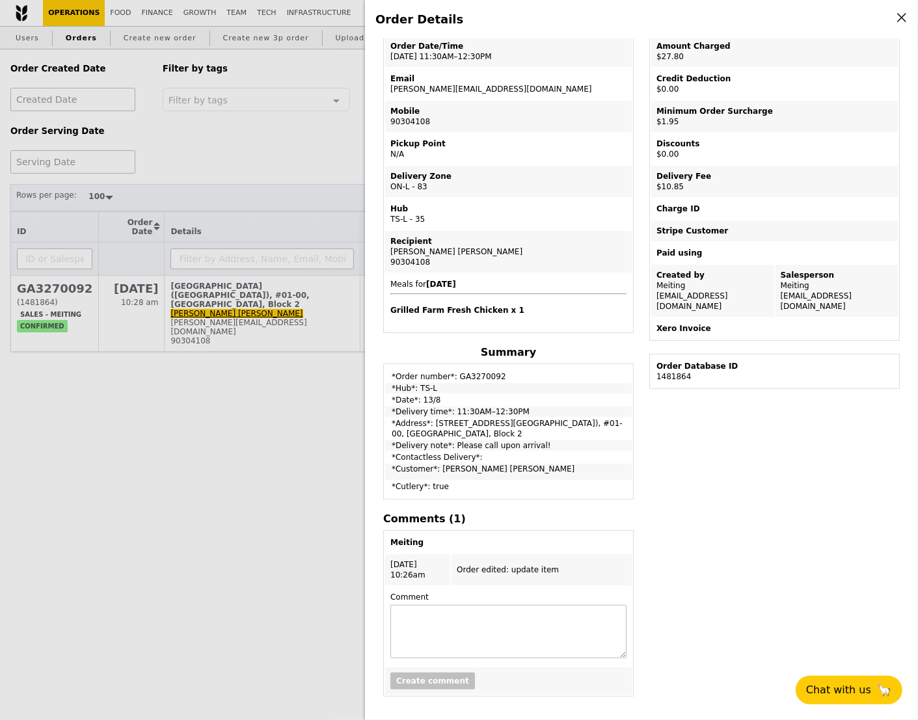
click at [583, 293] on span "Meals for [DATE] Grilled Farm Fresh Chicken x 1" at bounding box center [508, 298] width 236 height 36
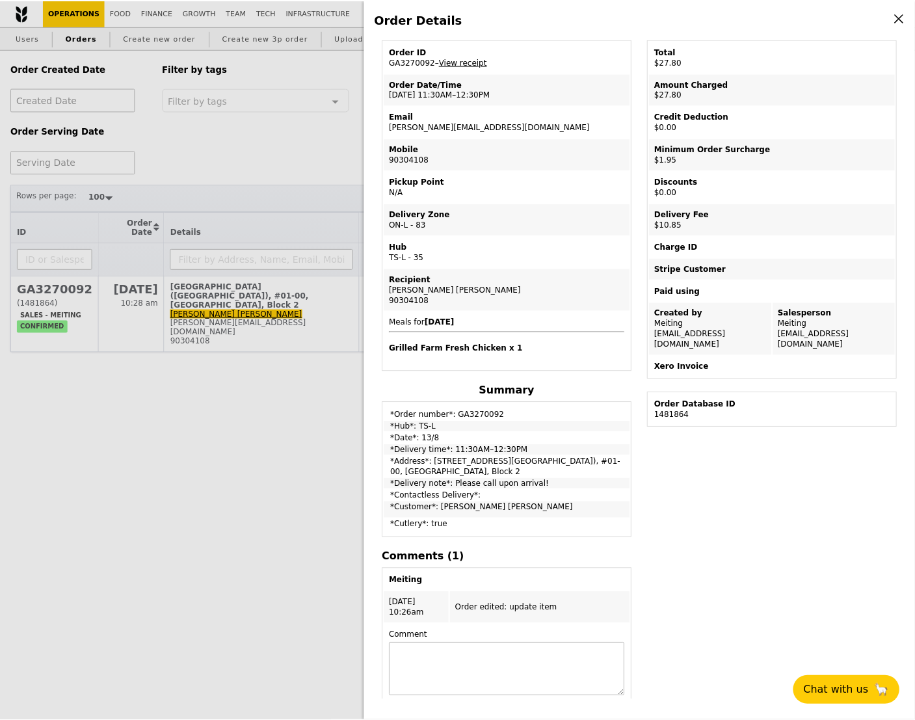
scroll to position [0, 0]
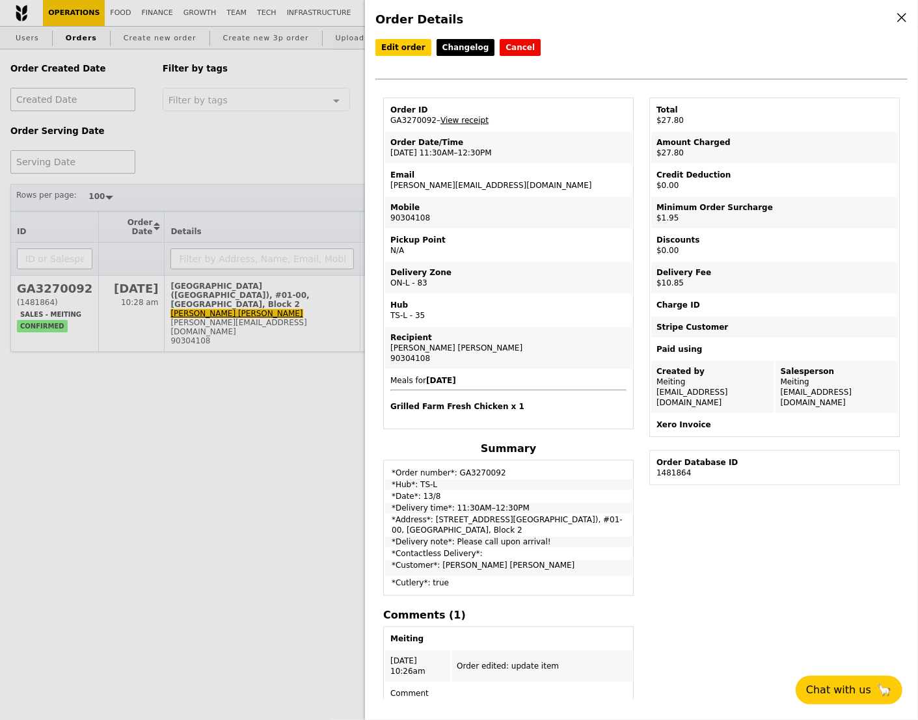
click at [471, 118] on link "View receipt" at bounding box center [464, 120] width 48 height 9
click at [496, 268] on div "Delivery Zone" at bounding box center [508, 272] width 236 height 10
click at [406, 51] on link "Edit order" at bounding box center [403, 47] width 56 height 17
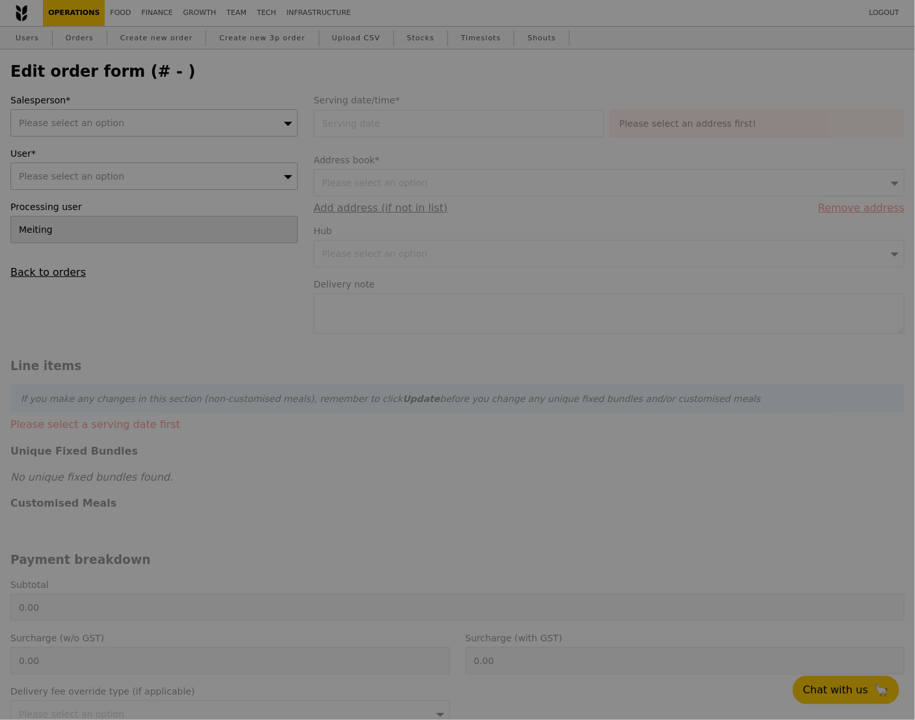
type input "[DATE]"
type textarea "Please call upon arrival!"
type input "15.00"
type input "1.79"
type input "1.95"
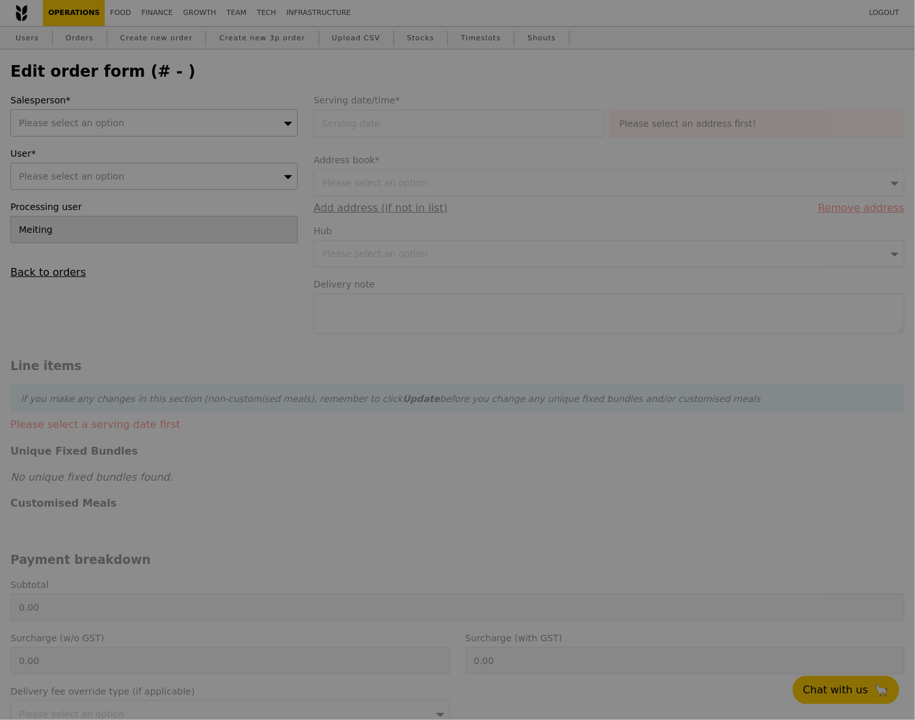
type input "9.95"
type input "10.85"
type input "27.80"
type input "Loading..."
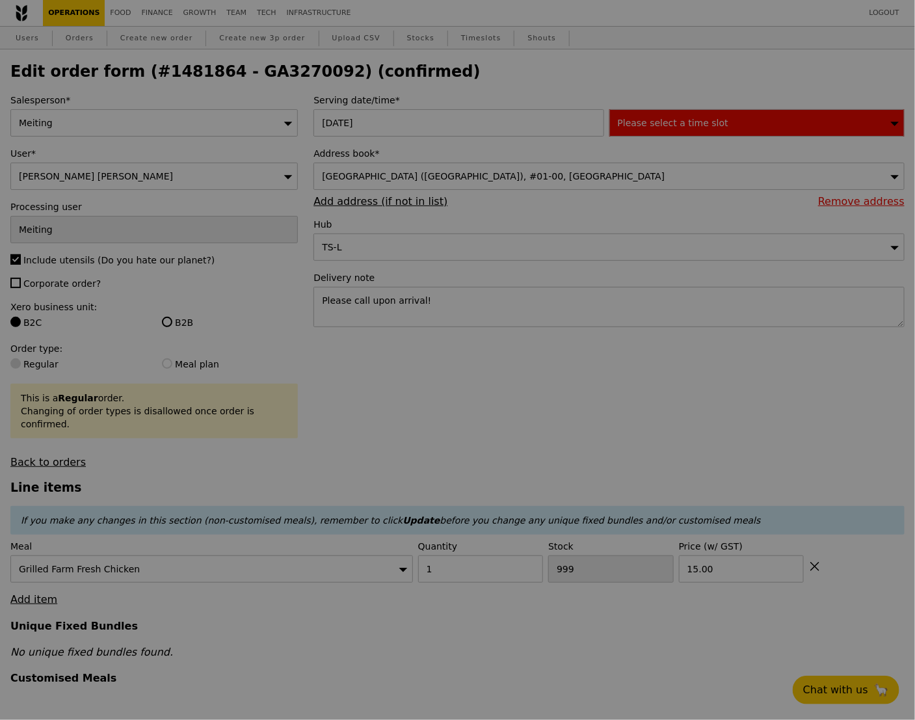
type input "-2"
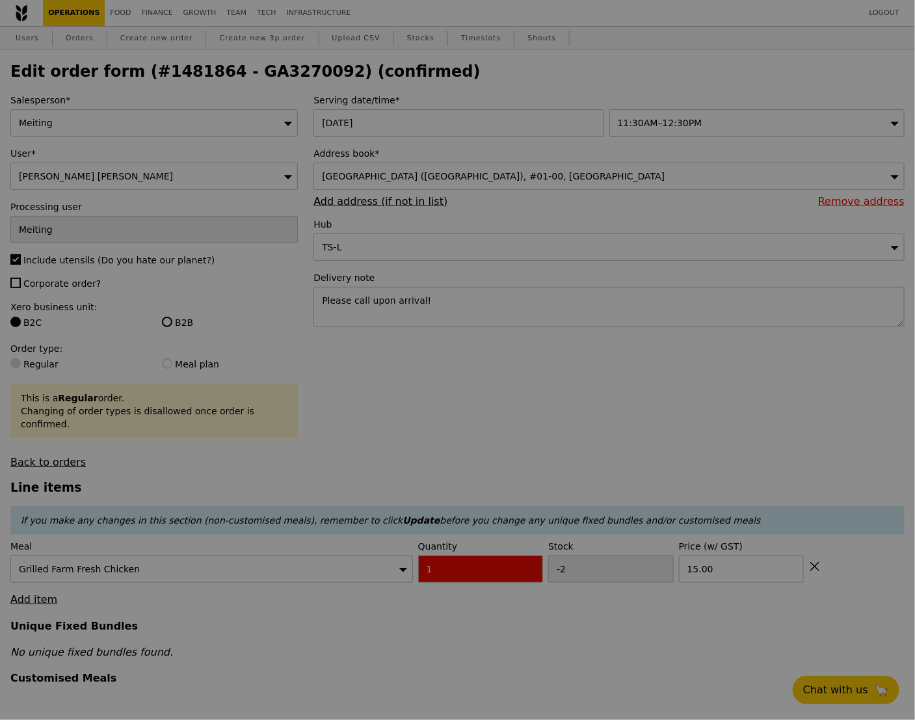
type input "Update"
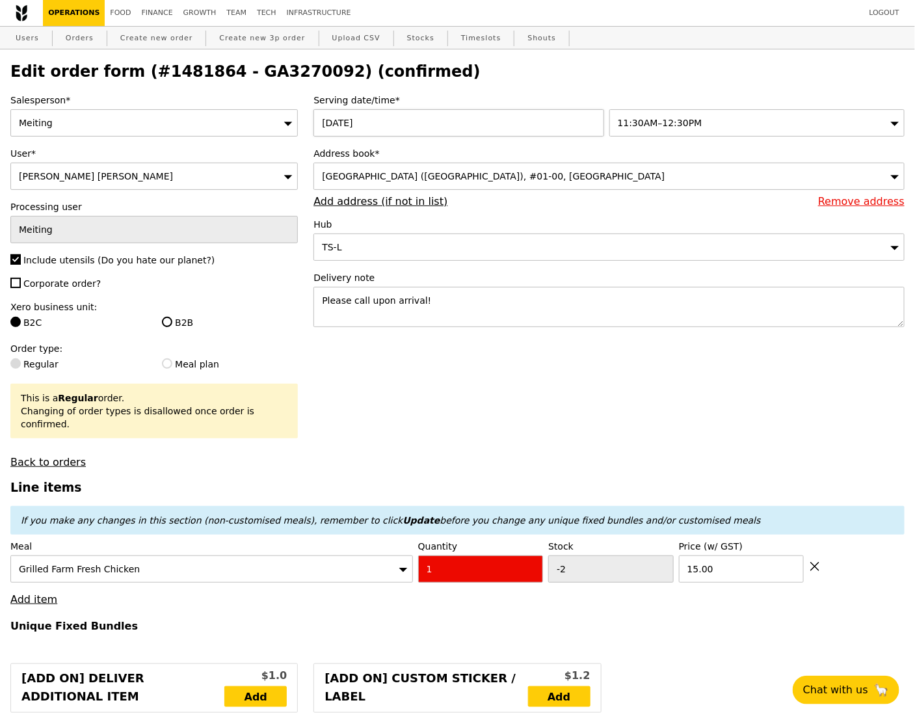
click at [330, 131] on div "[DATE]" at bounding box center [460, 122] width 295 height 27
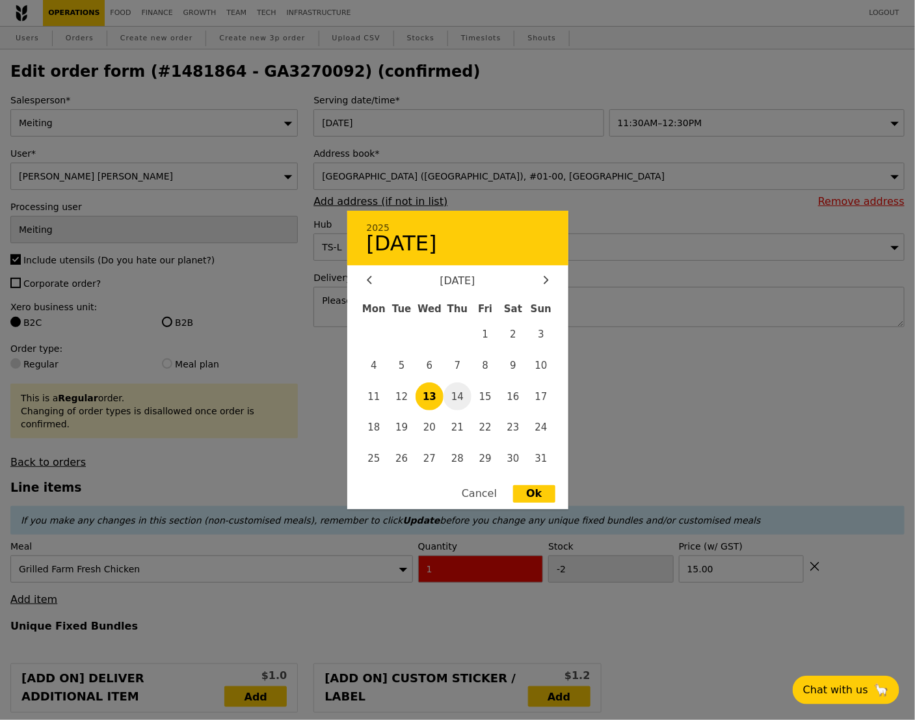
click at [461, 395] on span "14" at bounding box center [457, 396] width 28 height 28
type input "[DATE]"
type input "Loading..."
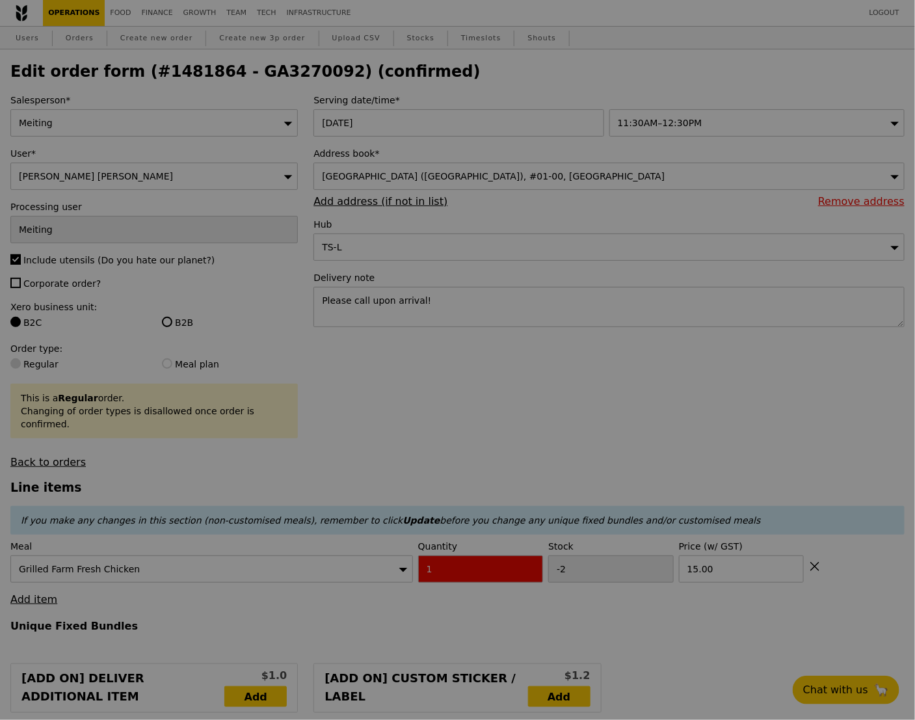
type input "56"
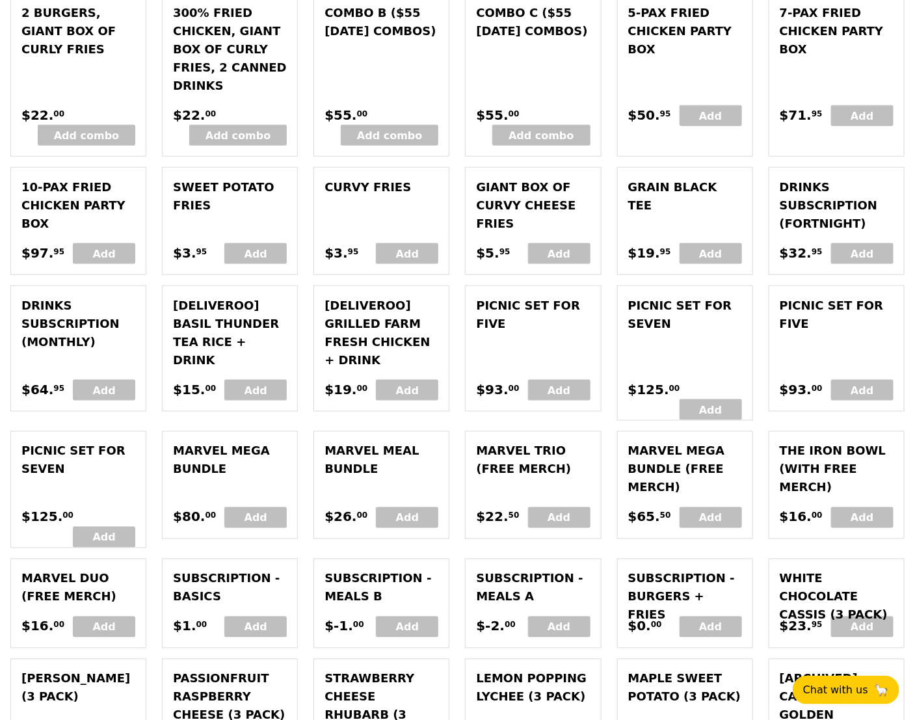
scroll to position [3374, 0]
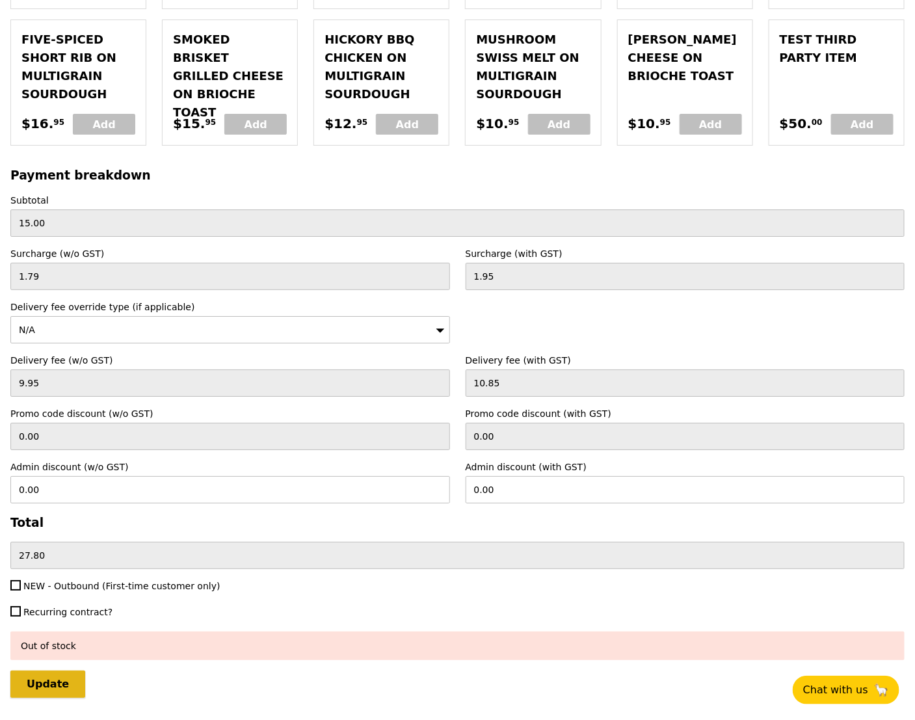
click at [42, 670] on input "Update" at bounding box center [47, 683] width 75 height 27
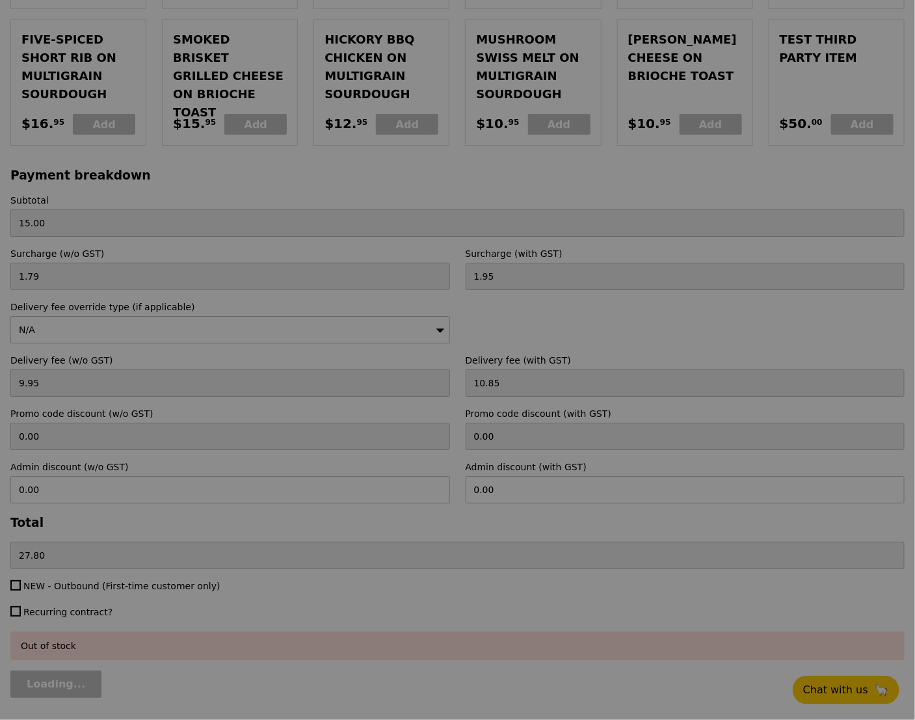
type input "Update"
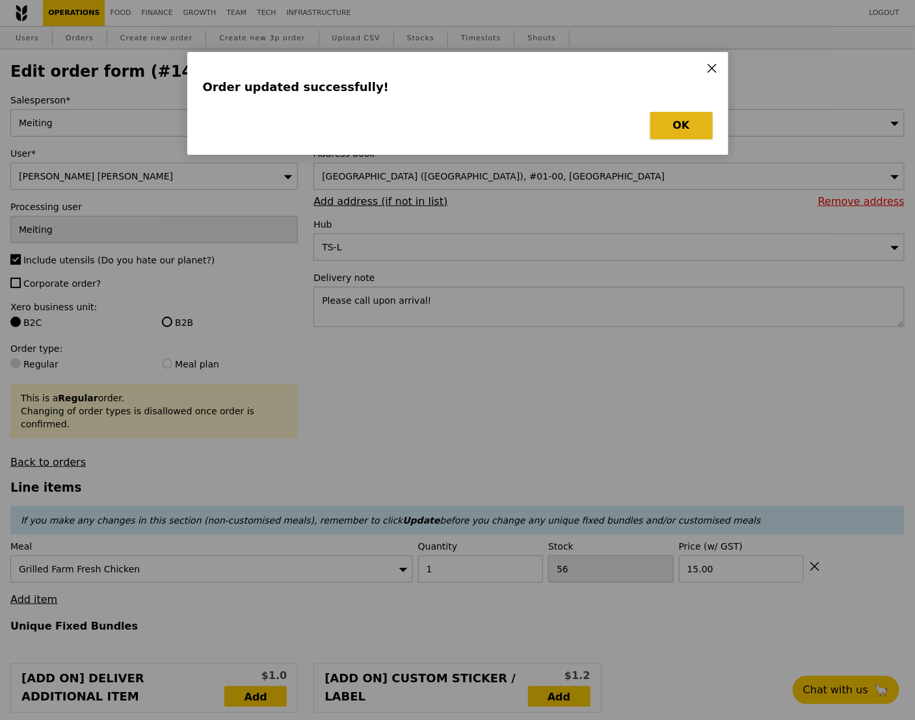
click at [674, 125] on button "OK" at bounding box center [681, 125] width 62 height 27
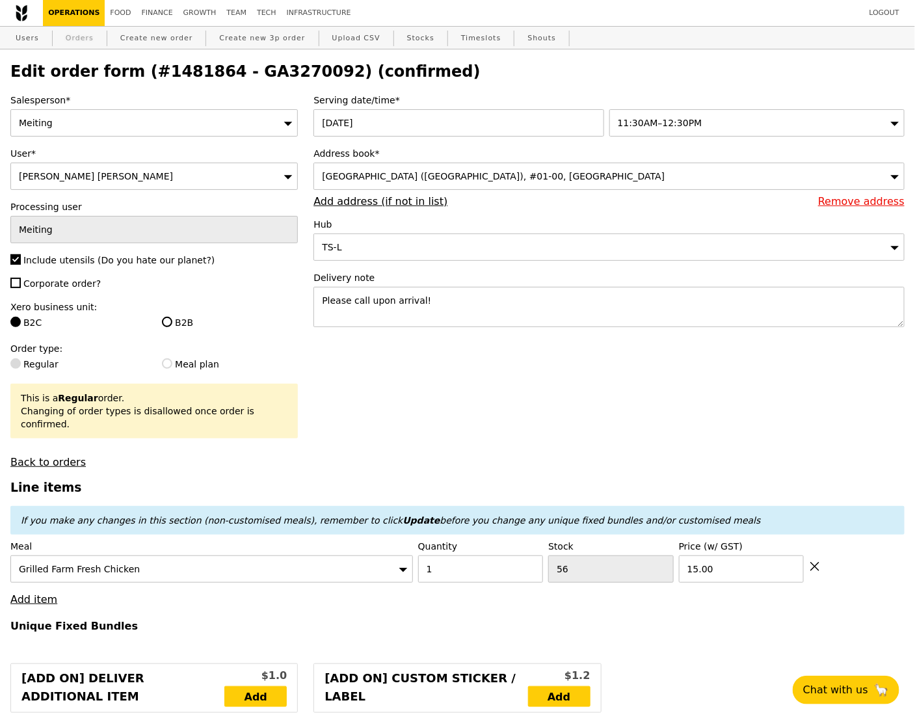
click at [86, 40] on link "Orders" at bounding box center [79, 38] width 38 height 23
select select "100"
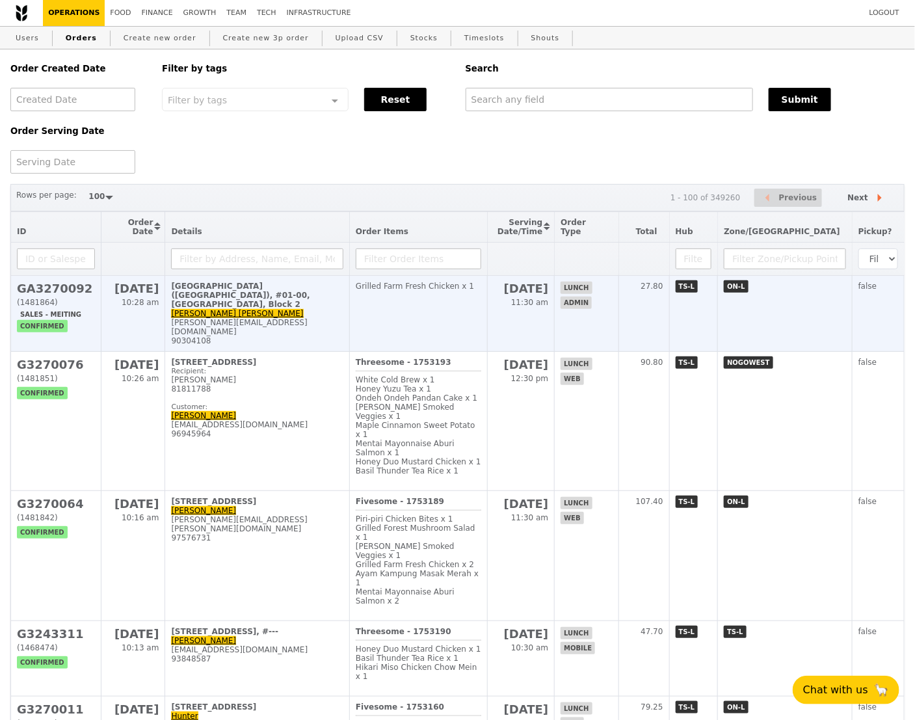
click at [275, 301] on td "[GEOGRAPHIC_DATA] ([GEOGRAPHIC_DATA]), #01-00, [GEOGRAPHIC_DATA], [GEOGRAPHIC_D…" at bounding box center [257, 314] width 185 height 76
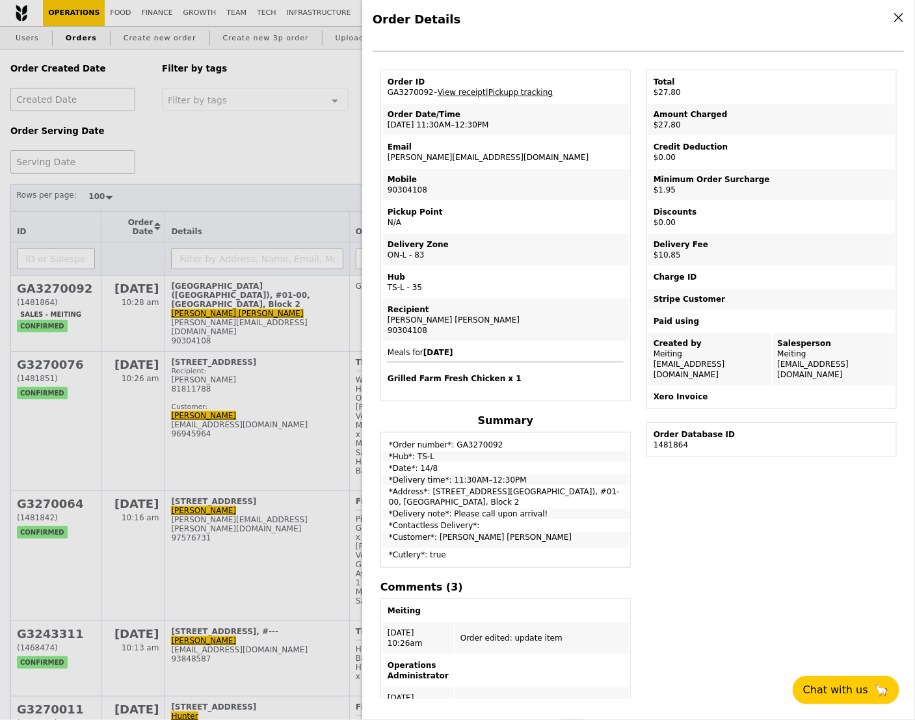
scroll to position [31, 0]
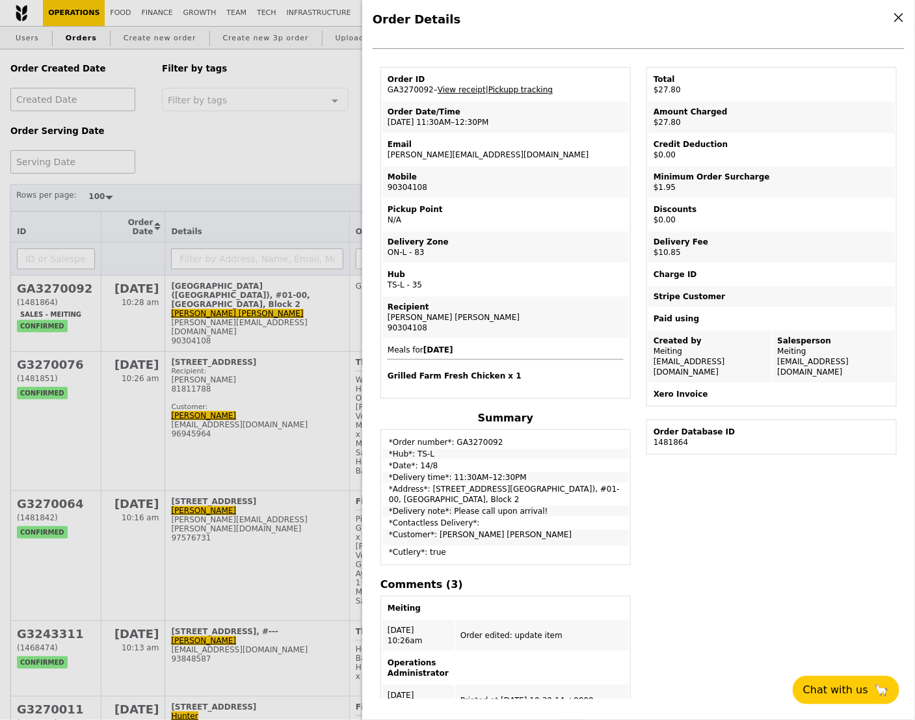
click at [515, 92] on link "Pickupp tracking" at bounding box center [520, 89] width 64 height 9
drag, startPoint x: 488, startPoint y: 153, endPoint x: 388, endPoint y: 152, distance: 100.2
click at [388, 152] on td "Email [PERSON_NAME][EMAIL_ADDRESS][PERSON_NAME][DOMAIN_NAME]" at bounding box center [505, 149] width 246 height 31
copy td "[PERSON_NAME][EMAIL_ADDRESS][DOMAIN_NAME]"
click at [546, 190] on td "Mobile 90304108" at bounding box center [505, 181] width 246 height 31
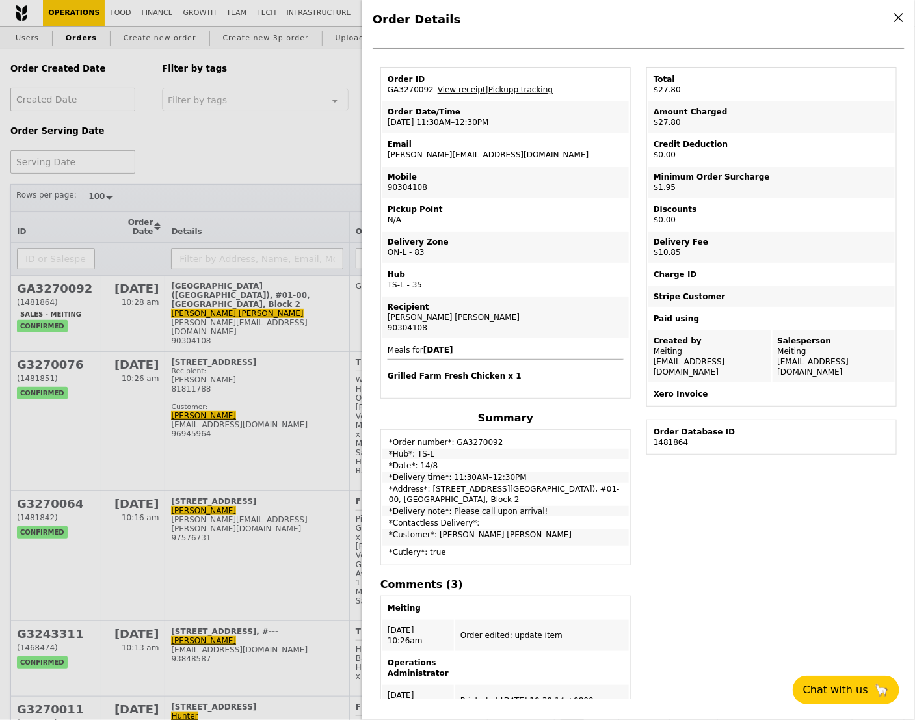
click at [204, 163] on div "Order Details Edit order Changelog Cancel Order ID GA3270092 – View receipt | P…" at bounding box center [457, 360] width 915 height 720
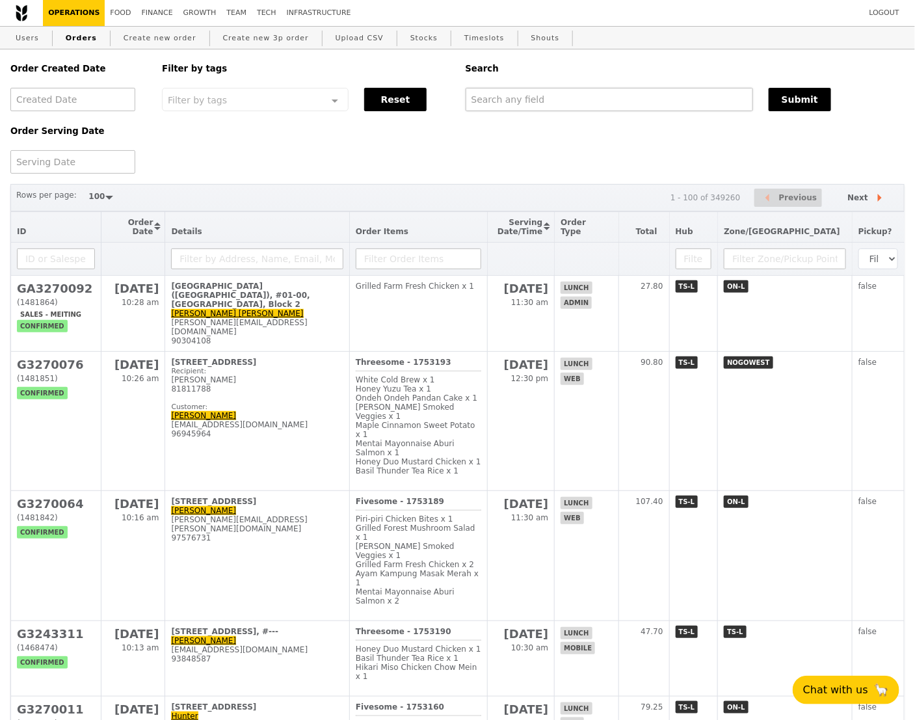
click at [330, 304] on td "[GEOGRAPHIC_DATA] ([GEOGRAPHIC_DATA]), #01-00, [GEOGRAPHIC_DATA], [GEOGRAPHIC_D…" at bounding box center [257, 314] width 185 height 76
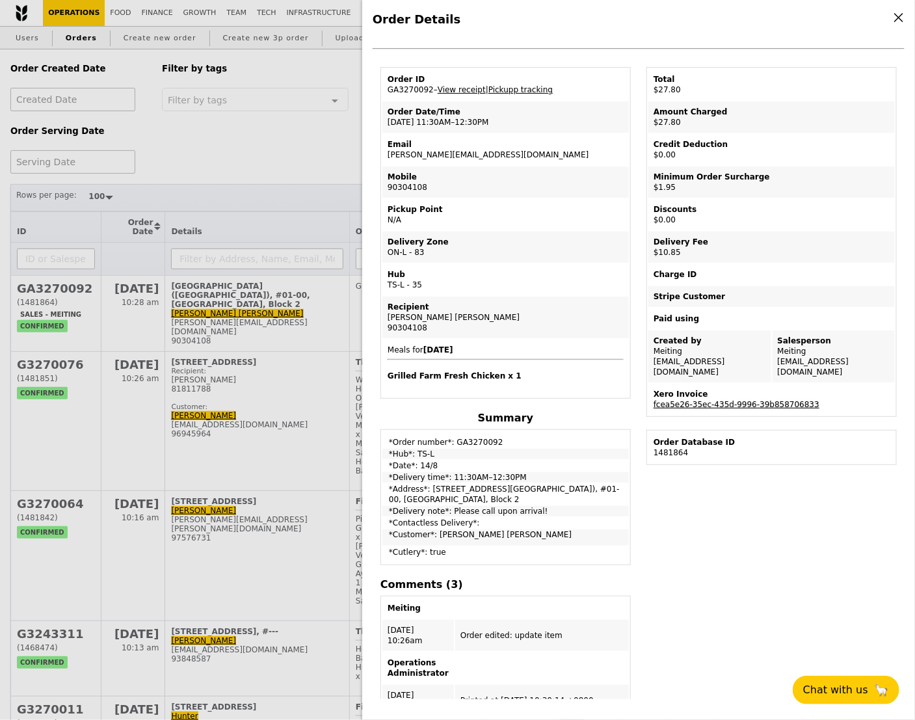
click at [745, 400] on link "fcea5e26-35ec-435d-9996-39b858706833" at bounding box center [737, 404] width 166 height 9
click at [459, 88] on link "View receipt" at bounding box center [462, 89] width 48 height 9
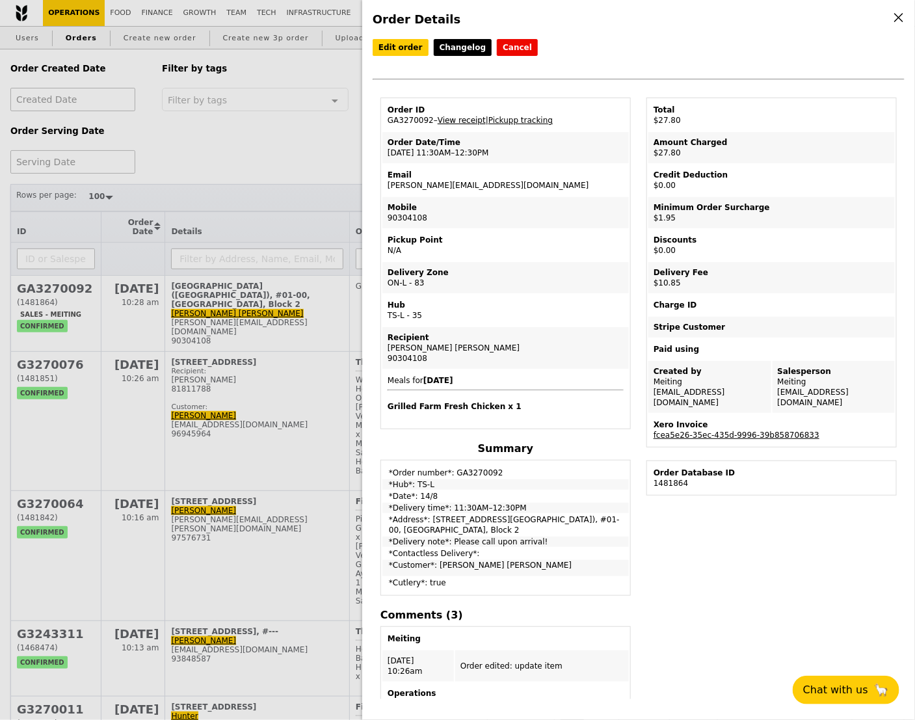
scroll to position [0, 0]
click at [312, 135] on div "Order Details Edit order Changelog Cancel Order ID GA3270092 – View receipt | P…" at bounding box center [457, 360] width 915 height 720
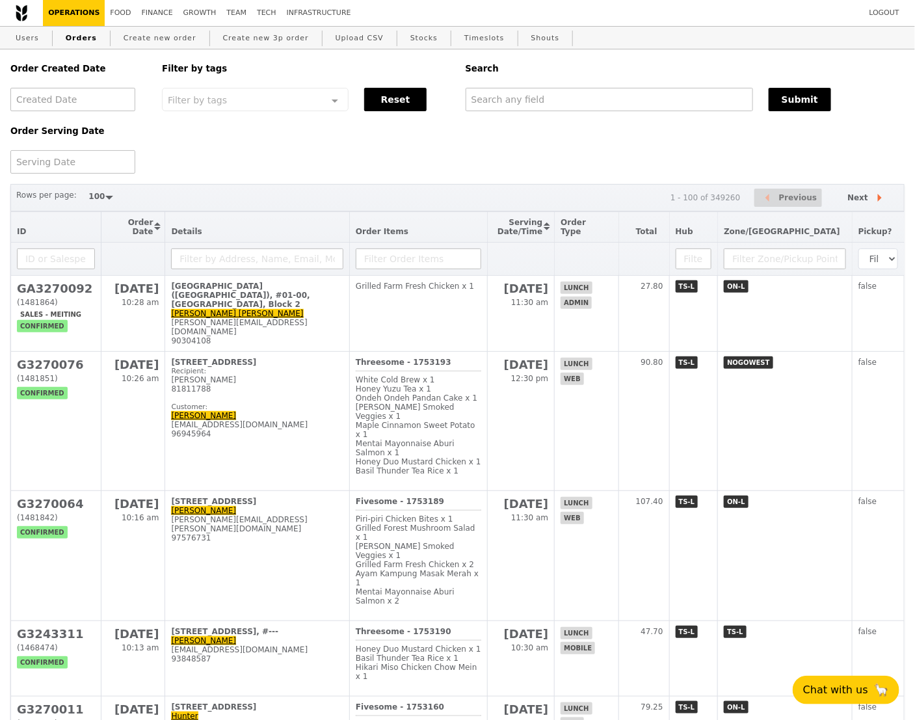
click at [312, 135] on div "Order Created Date Order Serving Date Filter by tags Filter by tags Meal_Plan W…" at bounding box center [458, 111] width 910 height 124
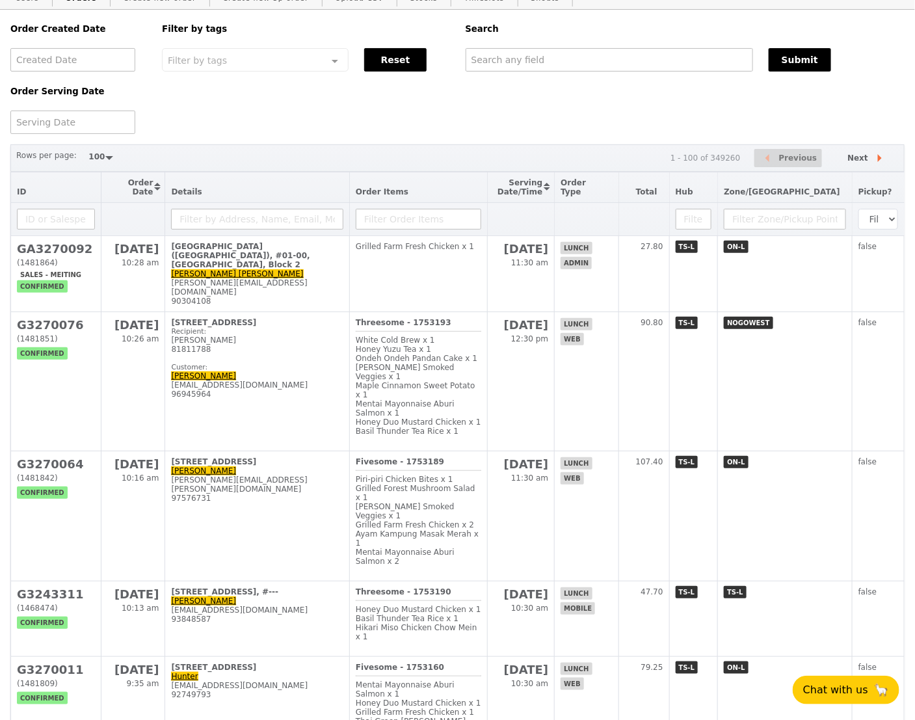
scroll to position [55, 0]
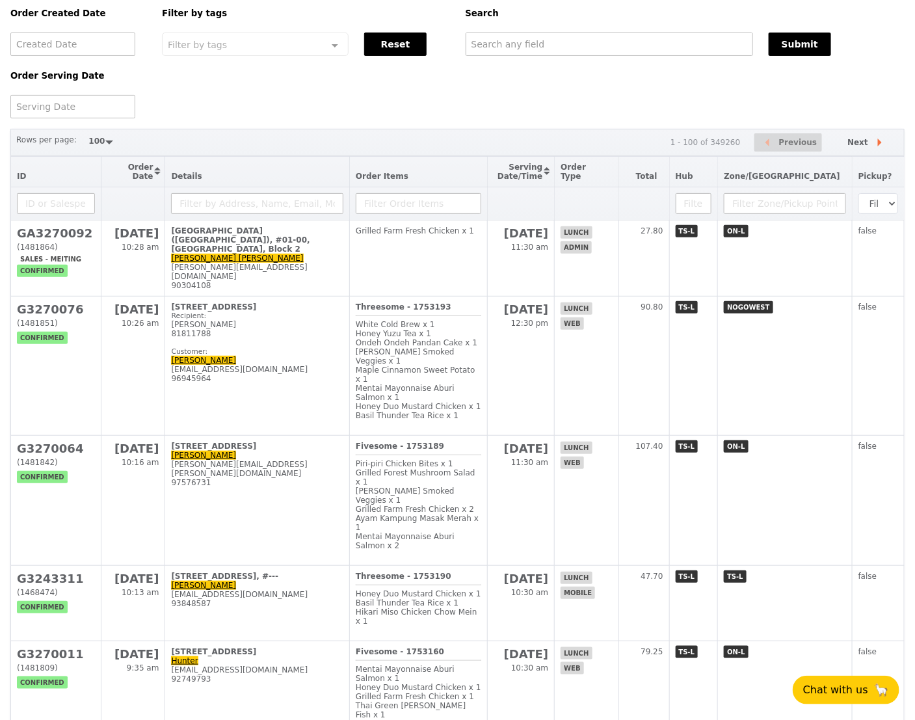
click at [364, 109] on div "Order Created Date Order Serving Date Filter by tags Filter by tags Meal_Plan W…" at bounding box center [458, 56] width 910 height 124
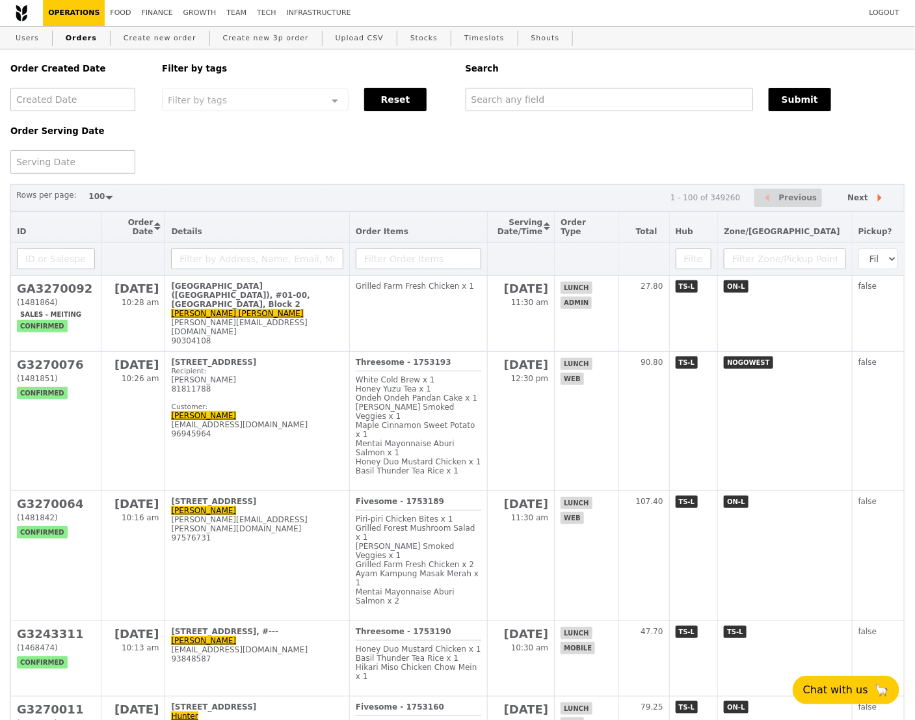
click at [293, 146] on div "Order Created Date Order Serving Date Filter by tags Filter by tags Meal_Plan W…" at bounding box center [458, 111] width 910 height 124
click at [281, 156] on div "Order Created Date Order Serving Date Filter by tags Filter by tags Meal_Plan W…" at bounding box center [458, 111] width 910 height 124
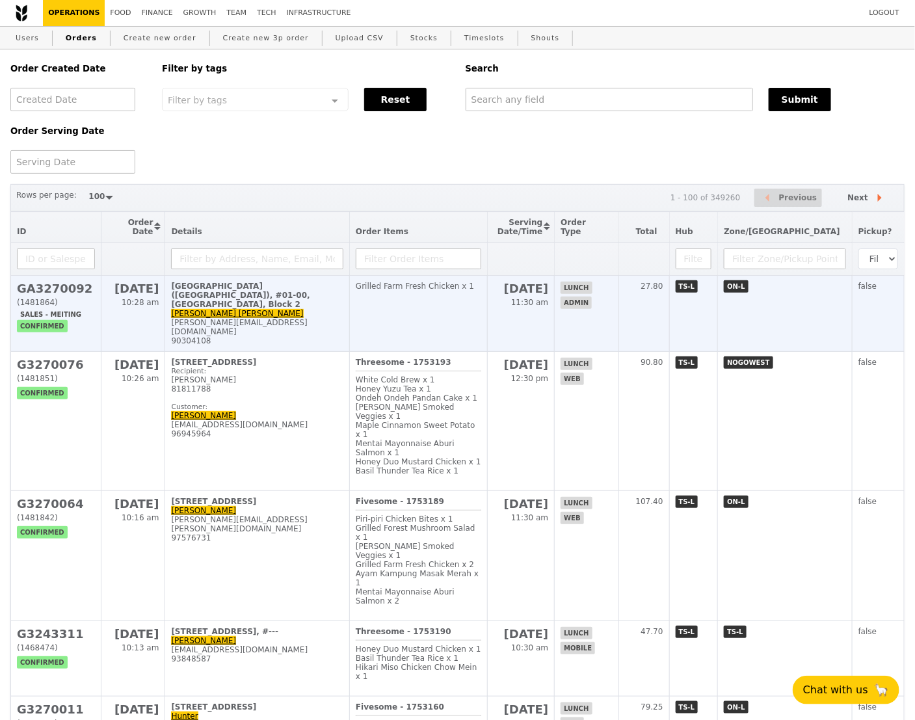
click at [460, 277] on td "Grilled Farm Fresh Chicken x 1" at bounding box center [419, 314] width 138 height 76
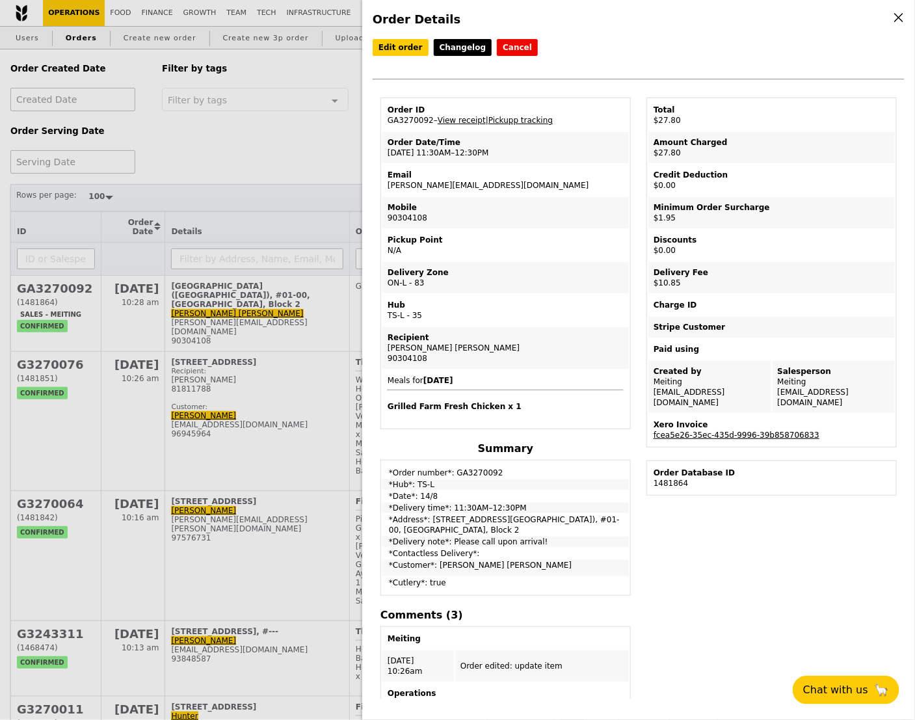
click at [722, 430] on link "fcea5e26-35ec-435d-9996-39b858706833" at bounding box center [737, 434] width 166 height 9
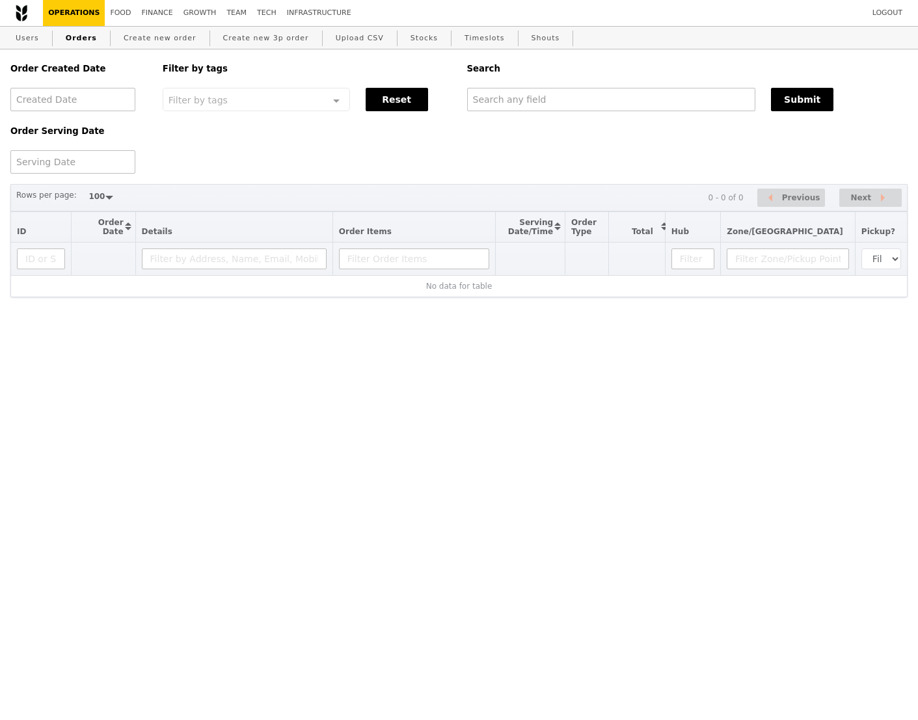
select select "100"
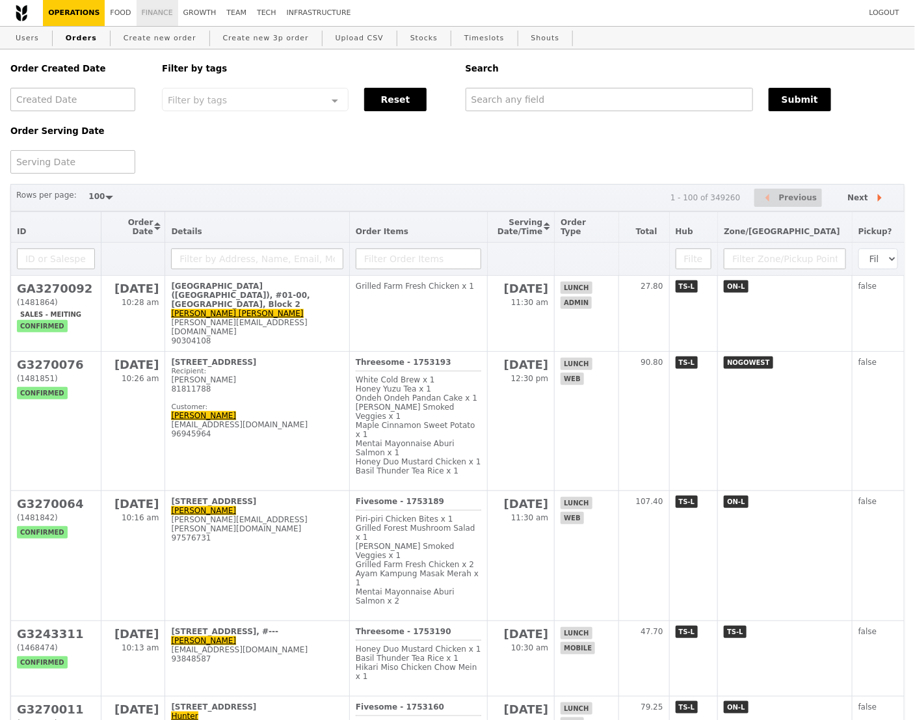
click at [151, 12] on link "Finance" at bounding box center [158, 13] width 42 height 26
